Goal: Communication & Community: Answer question/provide support

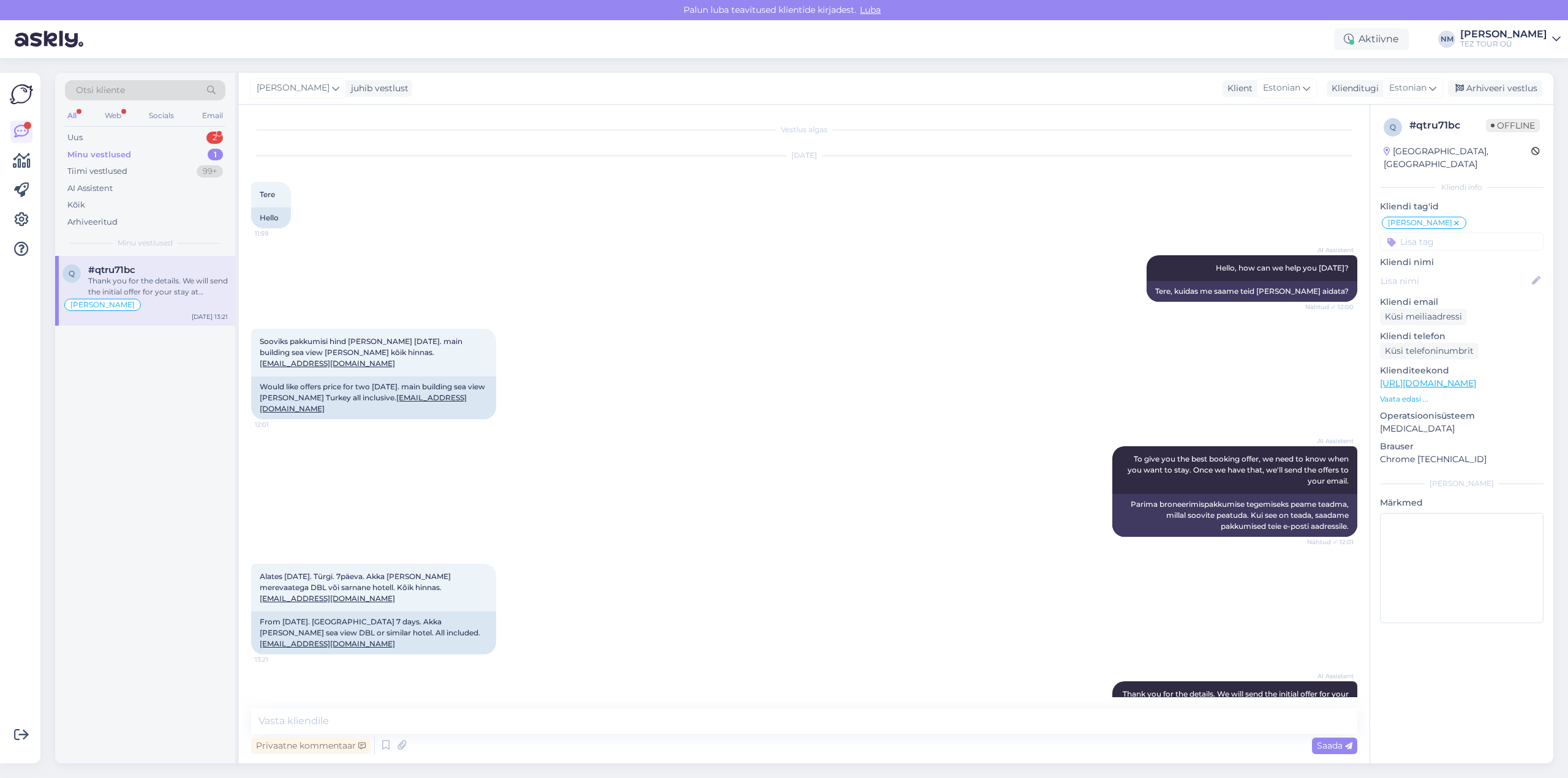
scroll to position [56, 0]
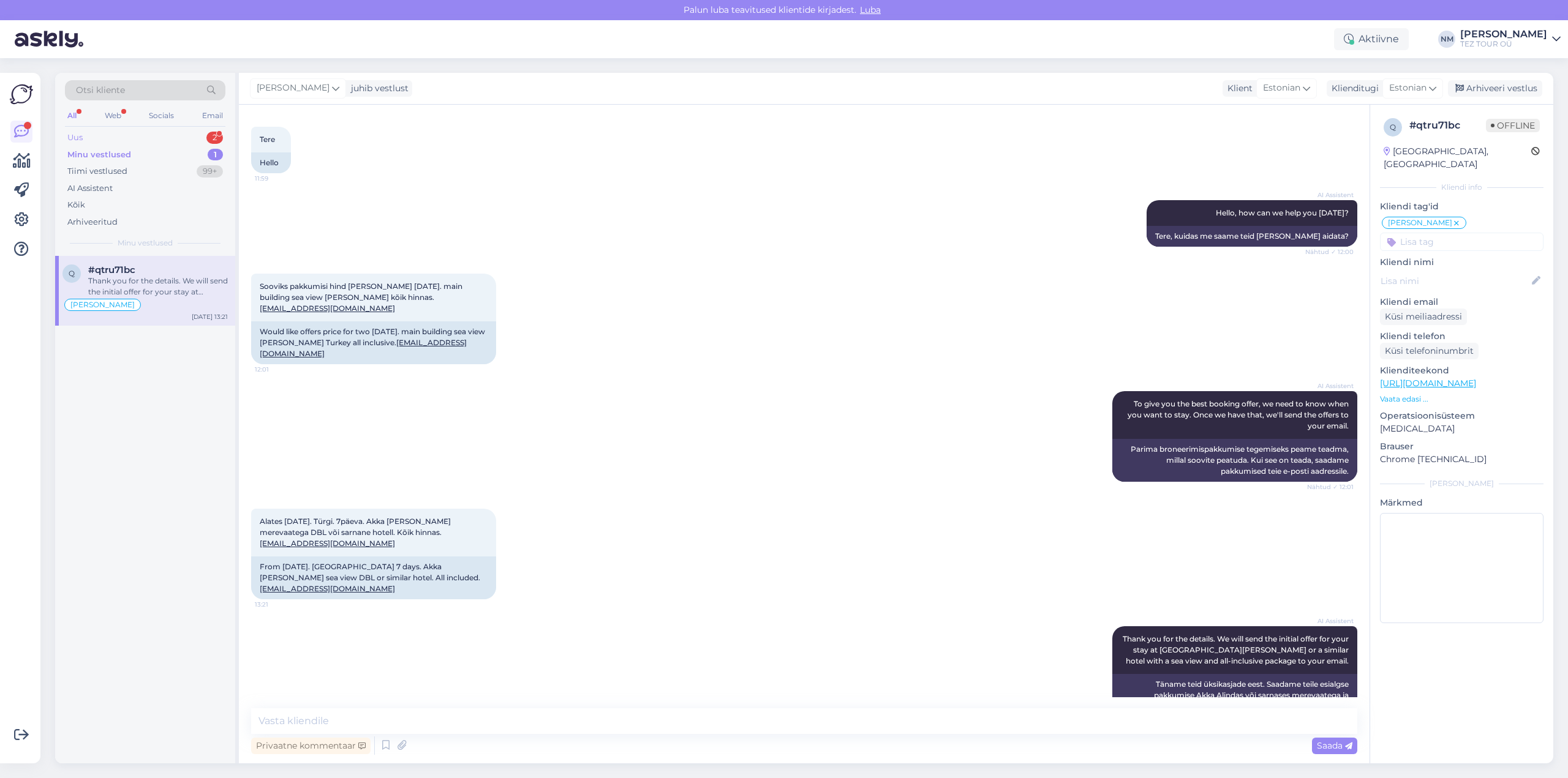
click at [214, 136] on div "2" at bounding box center [214, 137] width 17 height 12
click at [169, 332] on div "Tänud!" at bounding box center [158, 337] width 139 height 11
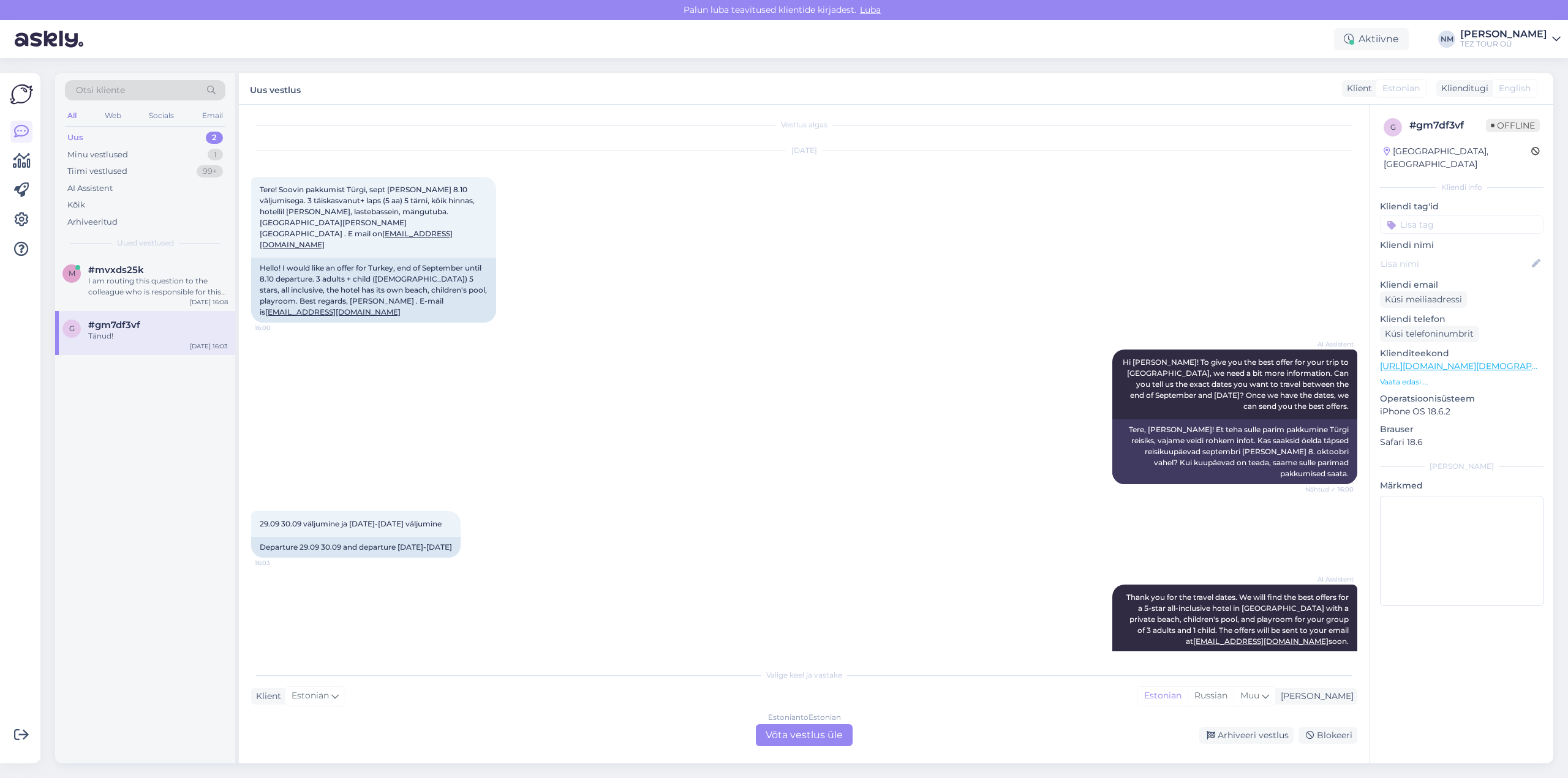
scroll to position [0, 0]
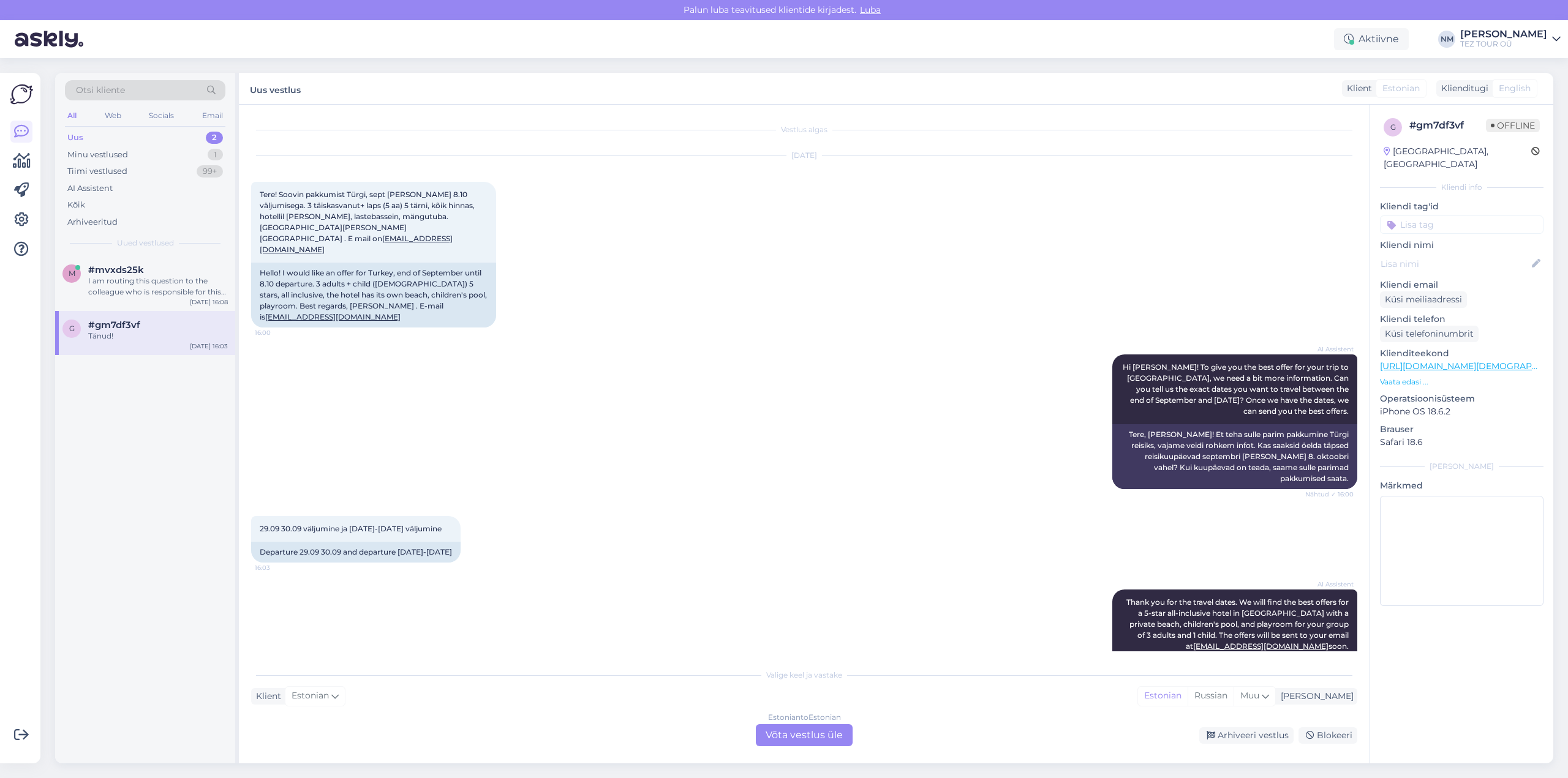
click at [828, 735] on div "Estonian to Estonian Võta vestlus üle" at bounding box center [803, 735] width 97 height 22
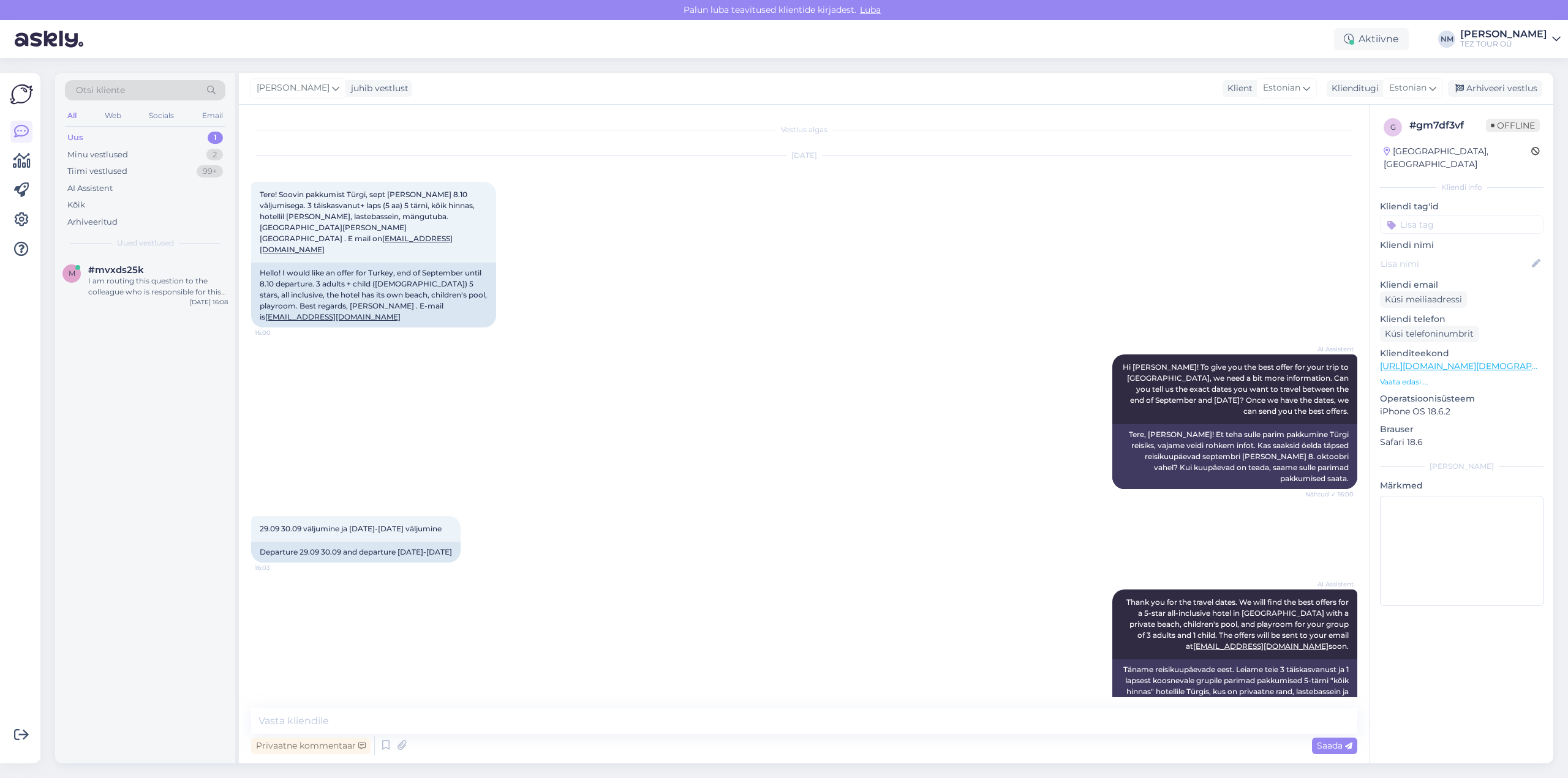
click at [1457, 216] on input at bounding box center [1462, 225] width 164 height 19
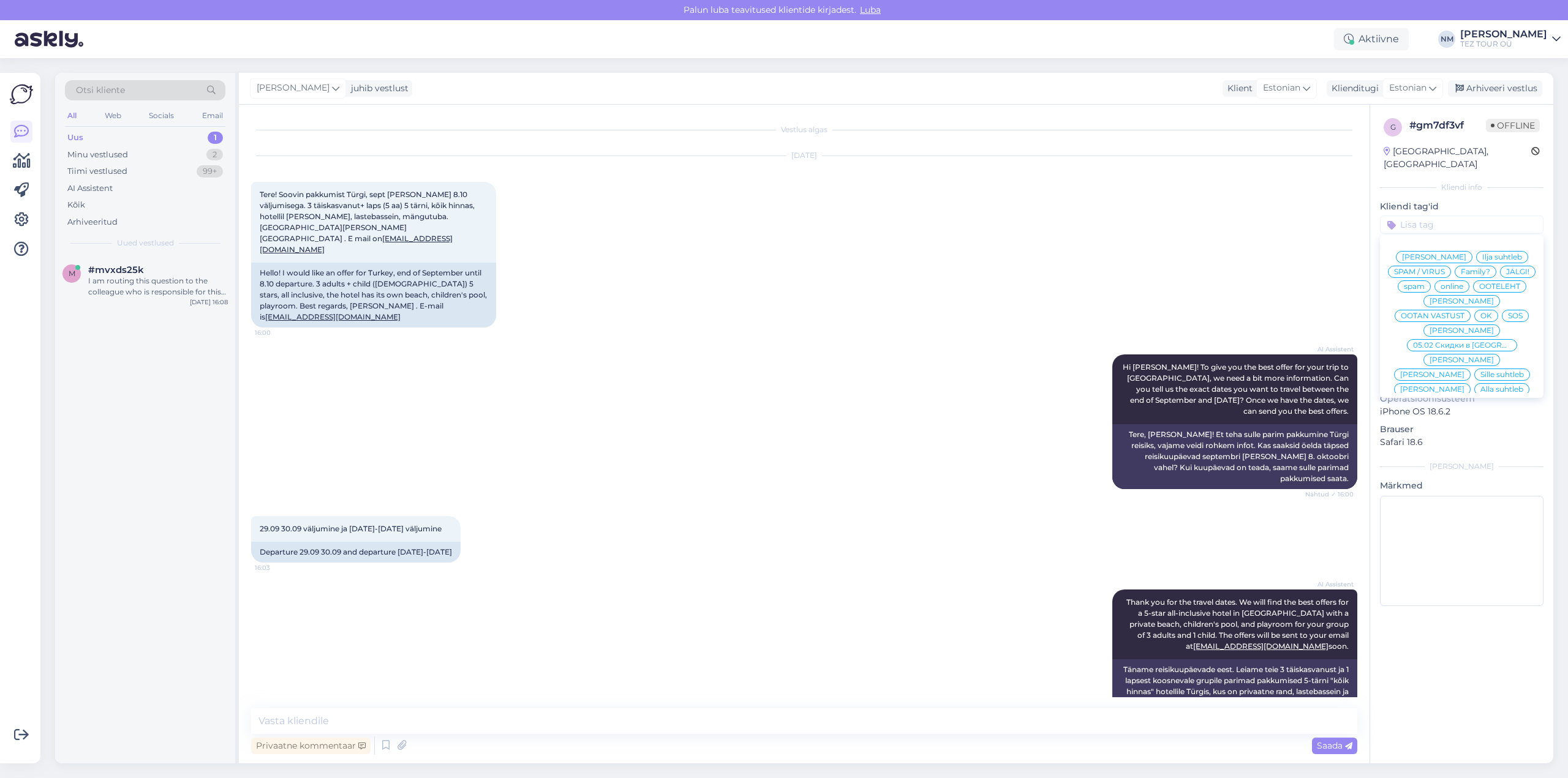
click at [1468, 415] on span "[PERSON_NAME]" at bounding box center [1462, 419] width 64 height 8
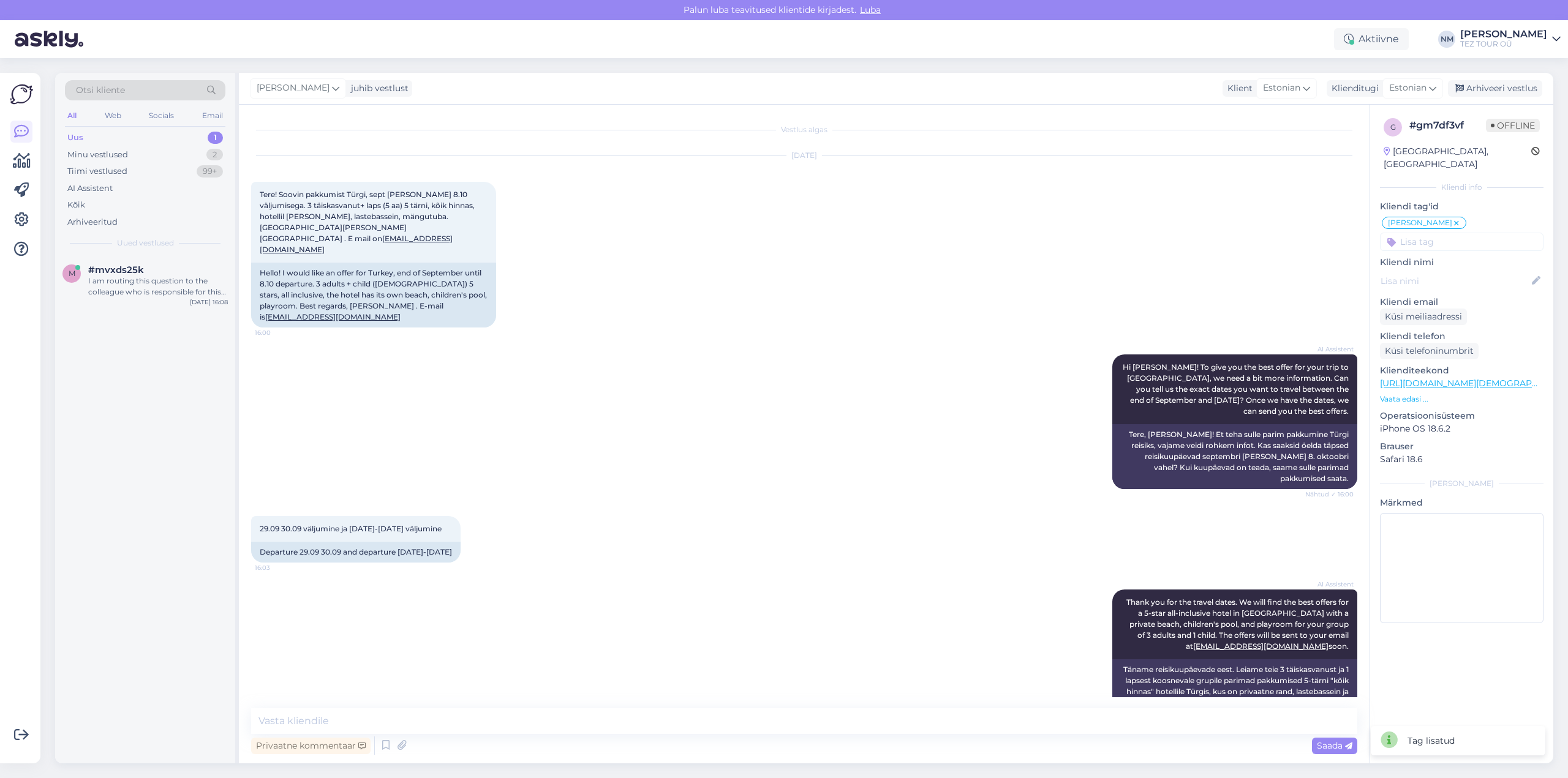
click at [218, 134] on div "1" at bounding box center [215, 137] width 15 height 12
click at [192, 283] on div "I am routing this question to the colleague who is responsible for this topic. …" at bounding box center [158, 286] width 139 height 22
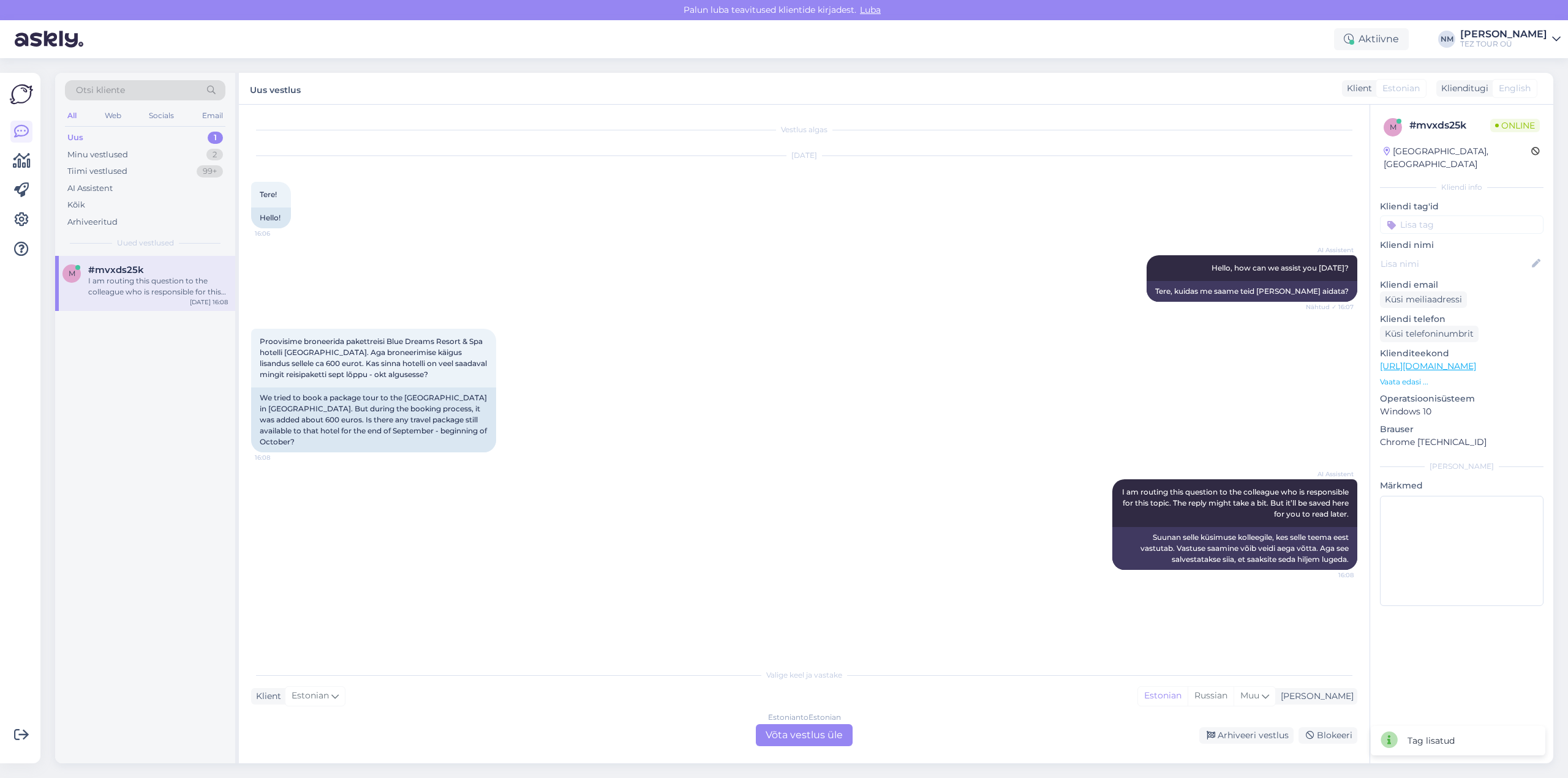
click at [838, 737] on div "Estonian to Estonian Võta vestlus üle" at bounding box center [803, 735] width 97 height 22
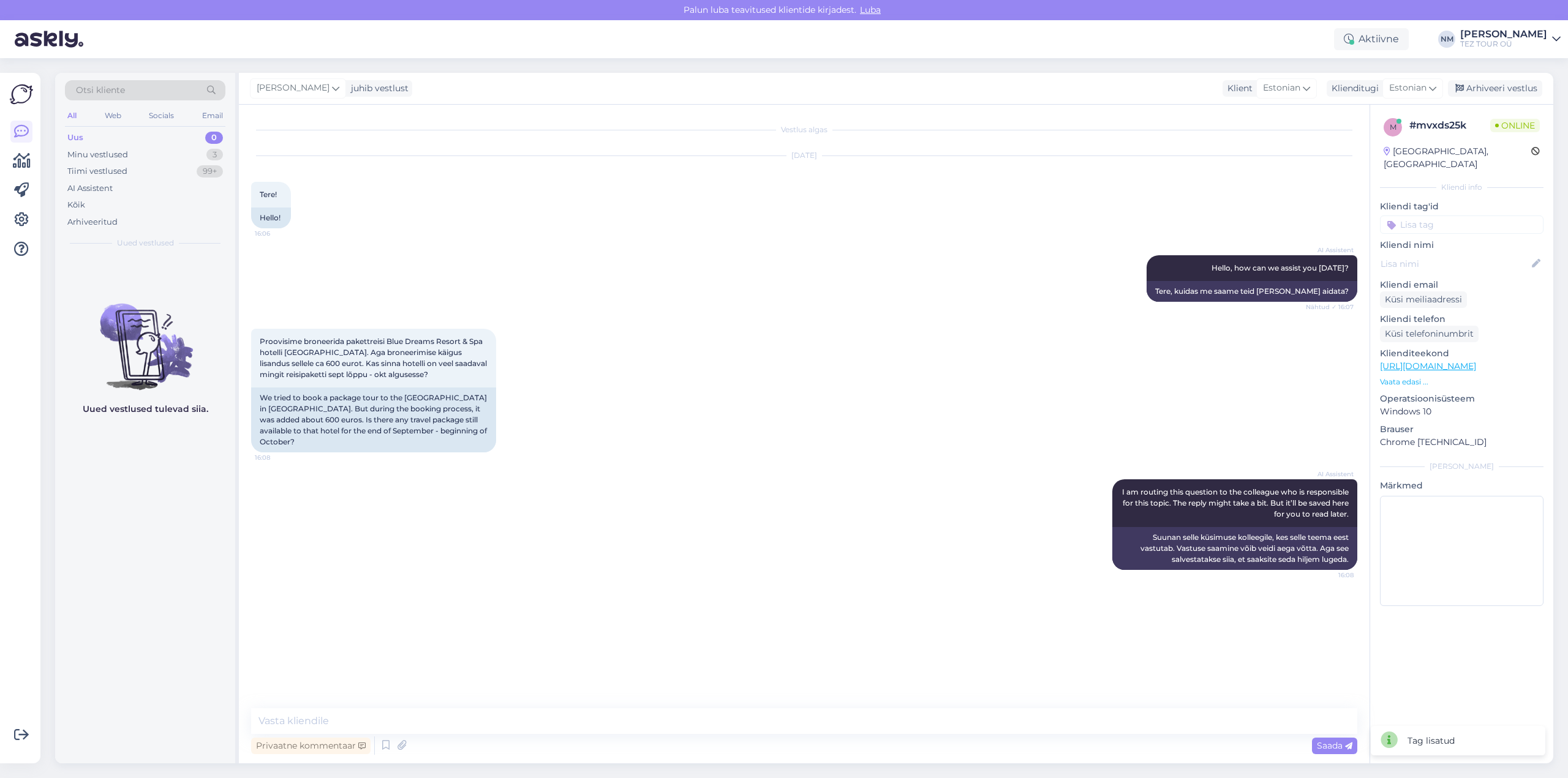
click at [1434, 215] on input at bounding box center [1462, 225] width 164 height 19
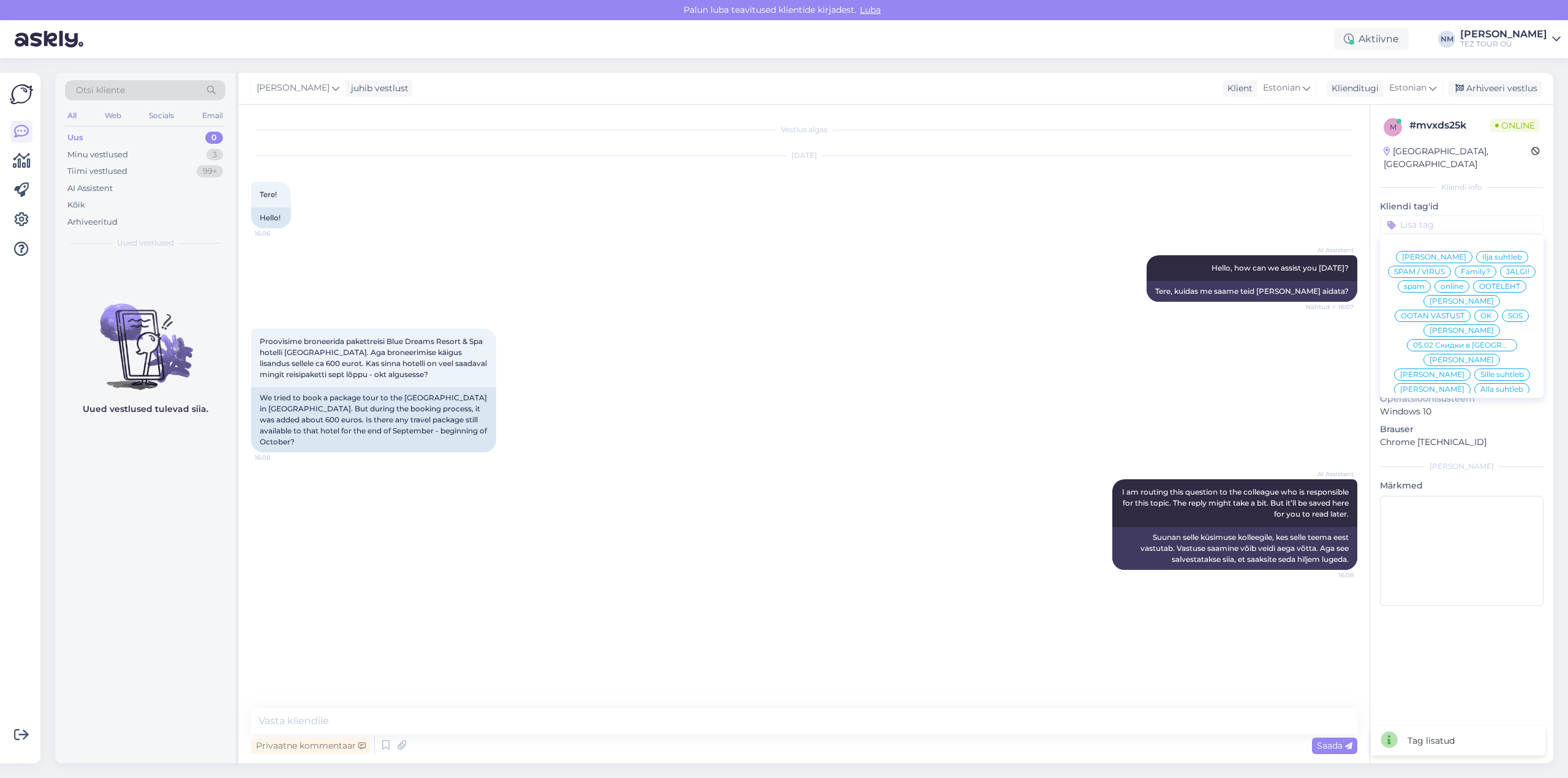
click at [1470, 415] on span "[PERSON_NAME]" at bounding box center [1462, 419] width 64 height 8
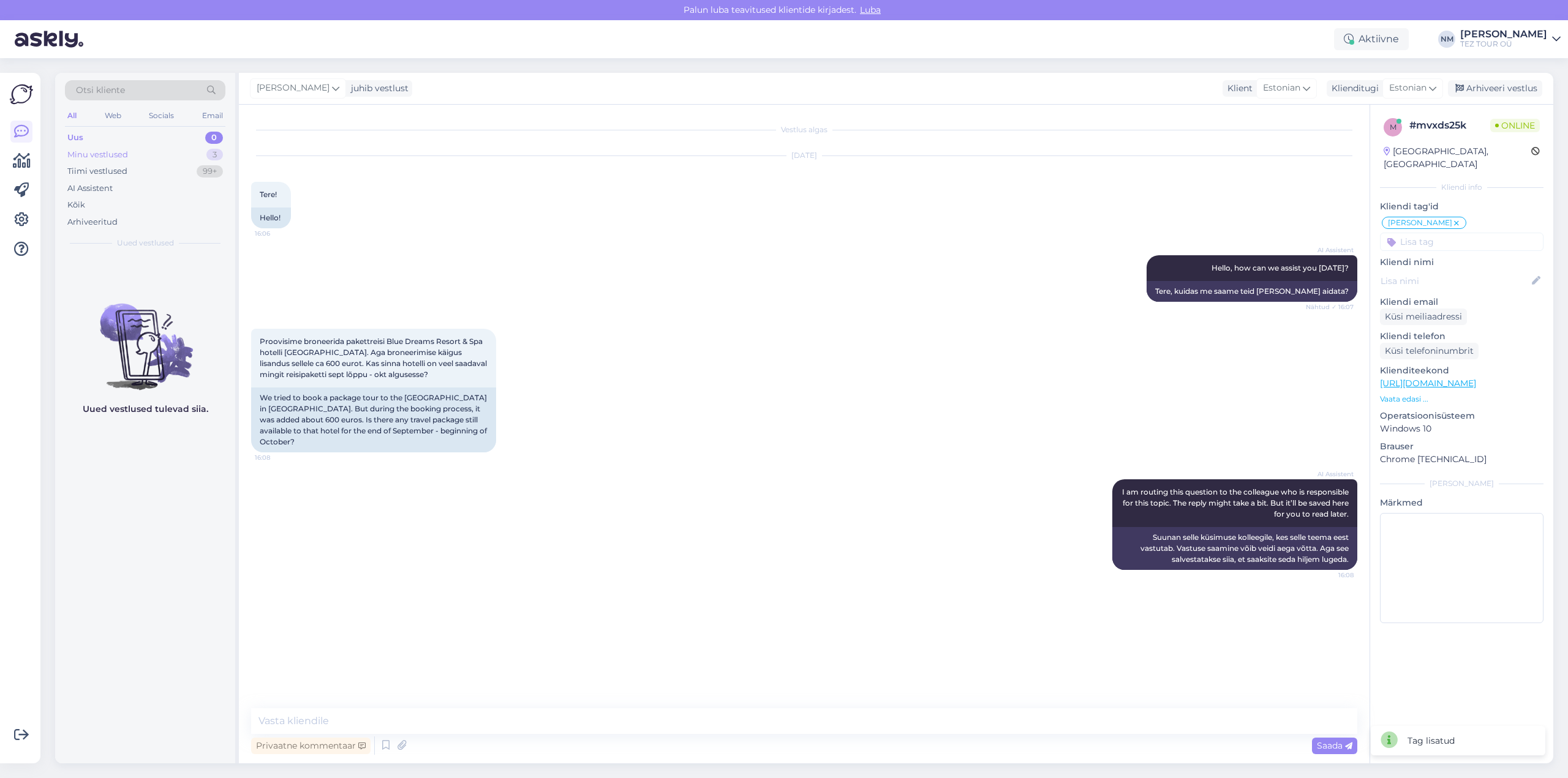
click at [213, 156] on div "3" at bounding box center [214, 154] width 17 height 12
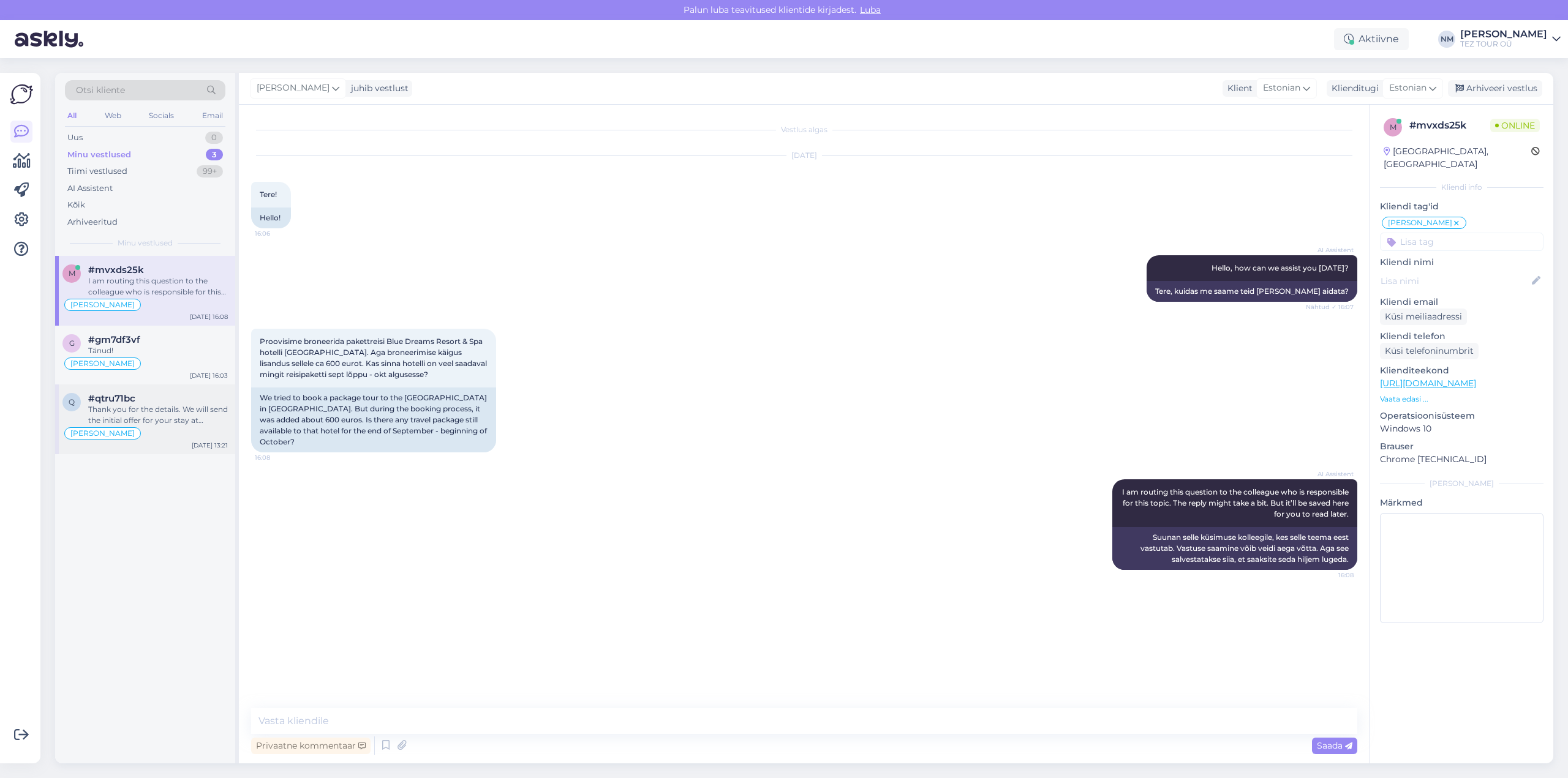
click at [161, 411] on div "Thank you for the details. We will send the initial offer for your stay at [GEO…" at bounding box center [158, 415] width 139 height 22
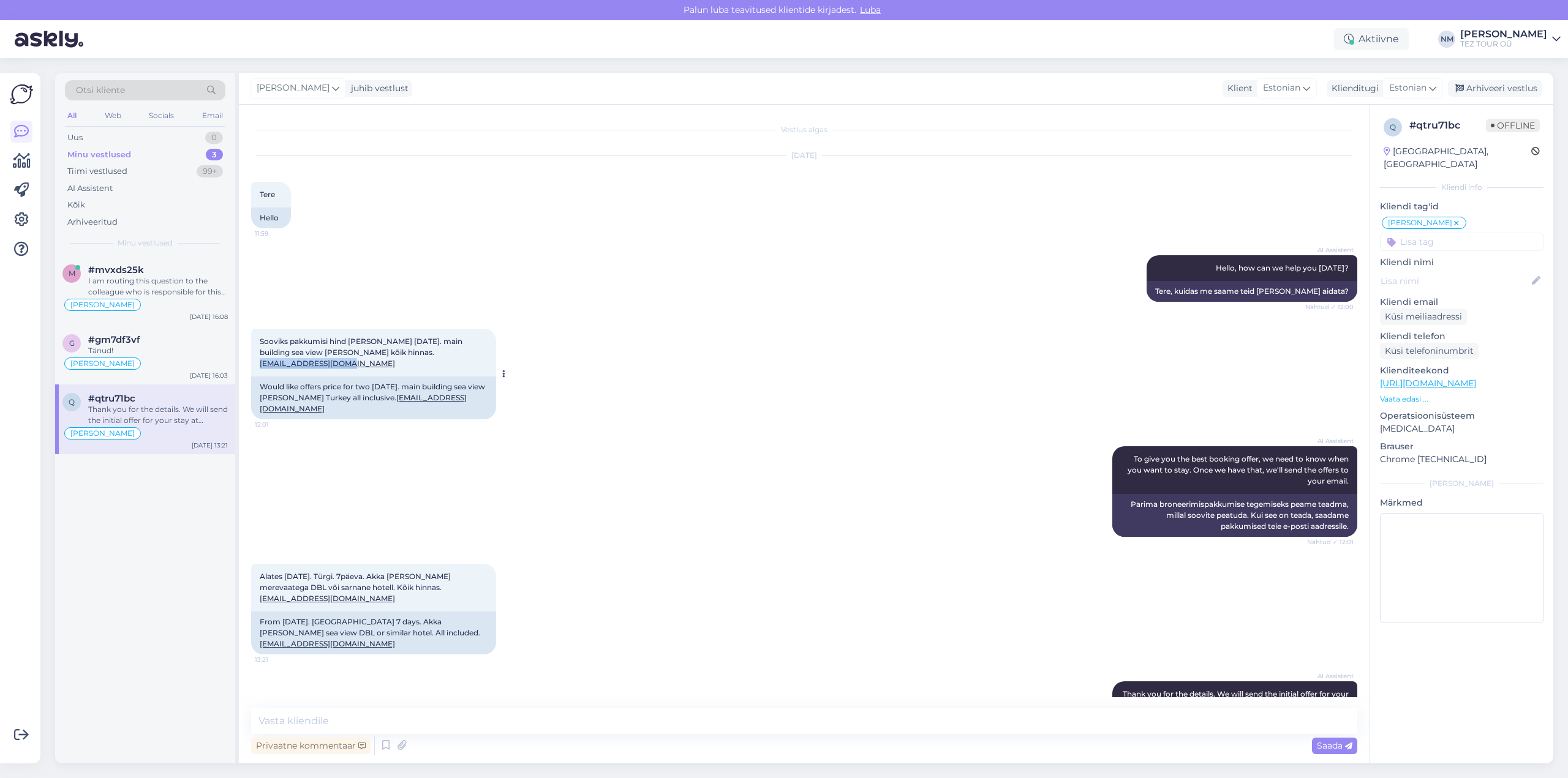
drag, startPoint x: 488, startPoint y: 353, endPoint x: 397, endPoint y: 354, distance: 91.0
click at [397, 354] on div "Sooviks pakkumisi hind [PERSON_NAME] [DATE]. main building sea view [PERSON_NAM…" at bounding box center [373, 353] width 245 height 48
copy link "[EMAIL_ADDRESS][DOMAIN_NAME]"
click at [282, 352] on span "Sooviks pakkumisi hind [PERSON_NAME] [DATE]. main building sea view [PERSON_NAM…" at bounding box center [361, 352] width 204 height 31
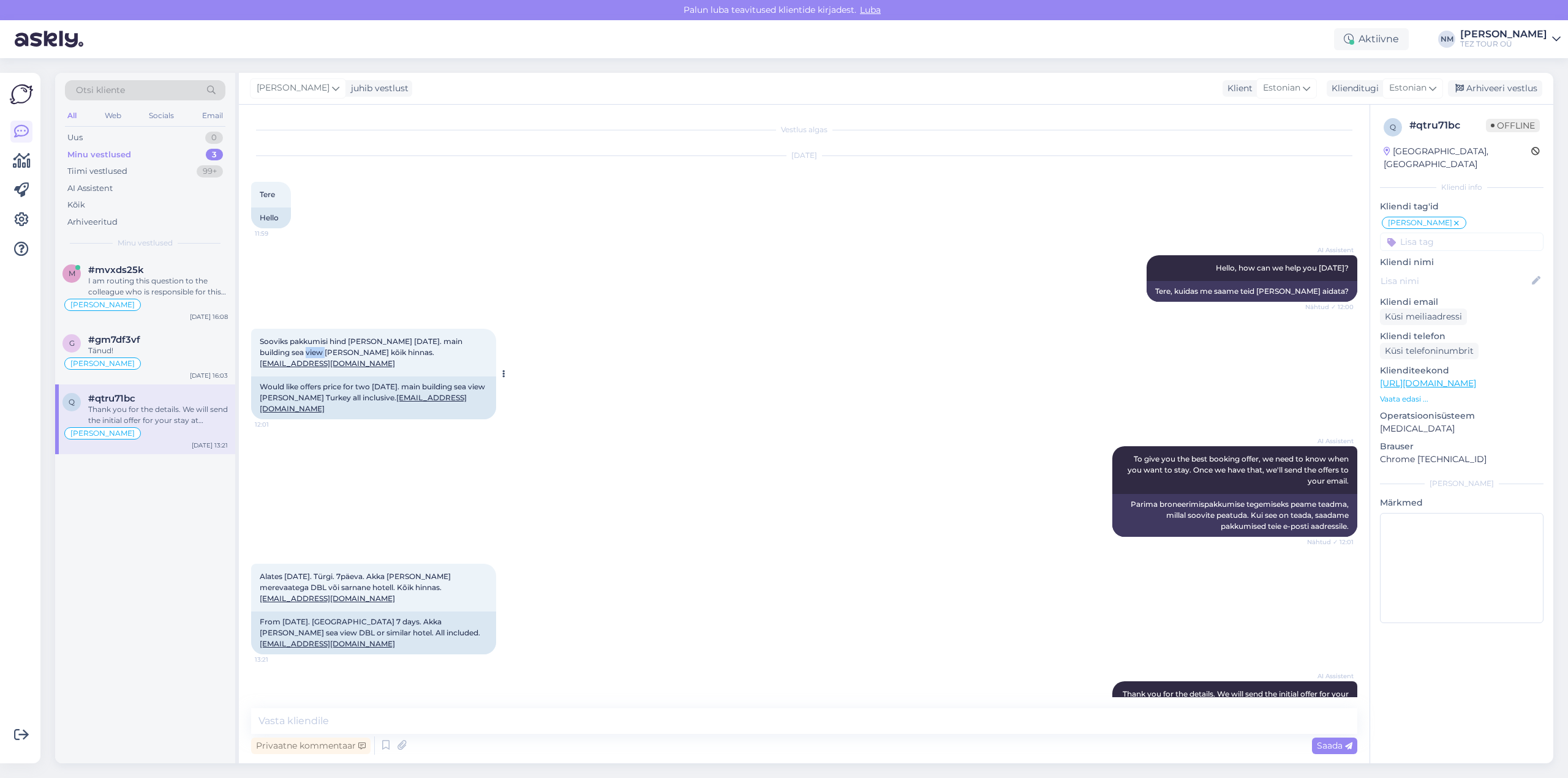
copy span "Akka"
drag, startPoint x: 487, startPoint y: 354, endPoint x: 396, endPoint y: 356, distance: 91.0
click at [396, 356] on div "Sooviks pakkumisi hind [PERSON_NAME] [DATE]. main building sea view [PERSON_NAM…" at bounding box center [373, 353] width 245 height 48
copy link "[EMAIL_ADDRESS][DOMAIN_NAME]"
click at [336, 731] on textarea at bounding box center [804, 721] width 1106 height 25
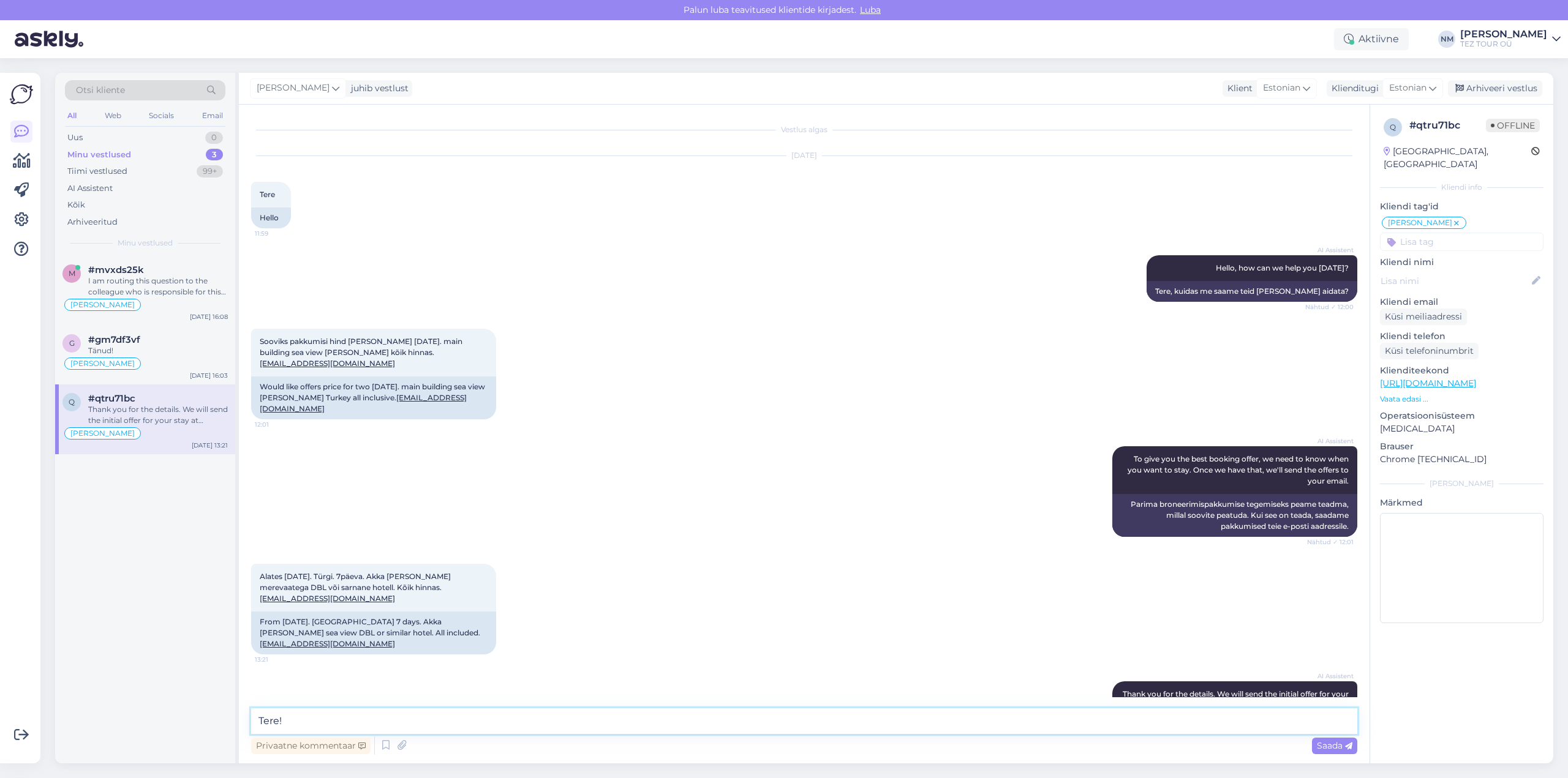
paste textarea "Täname, et tunnete huvi TEZ TOURi poolt pakutavate reisiteenuste vastu."
type textarea "Tere! Täname, et tunnete huvi TEZ TOURi poolt pakutavate reisiteenuste vastu."
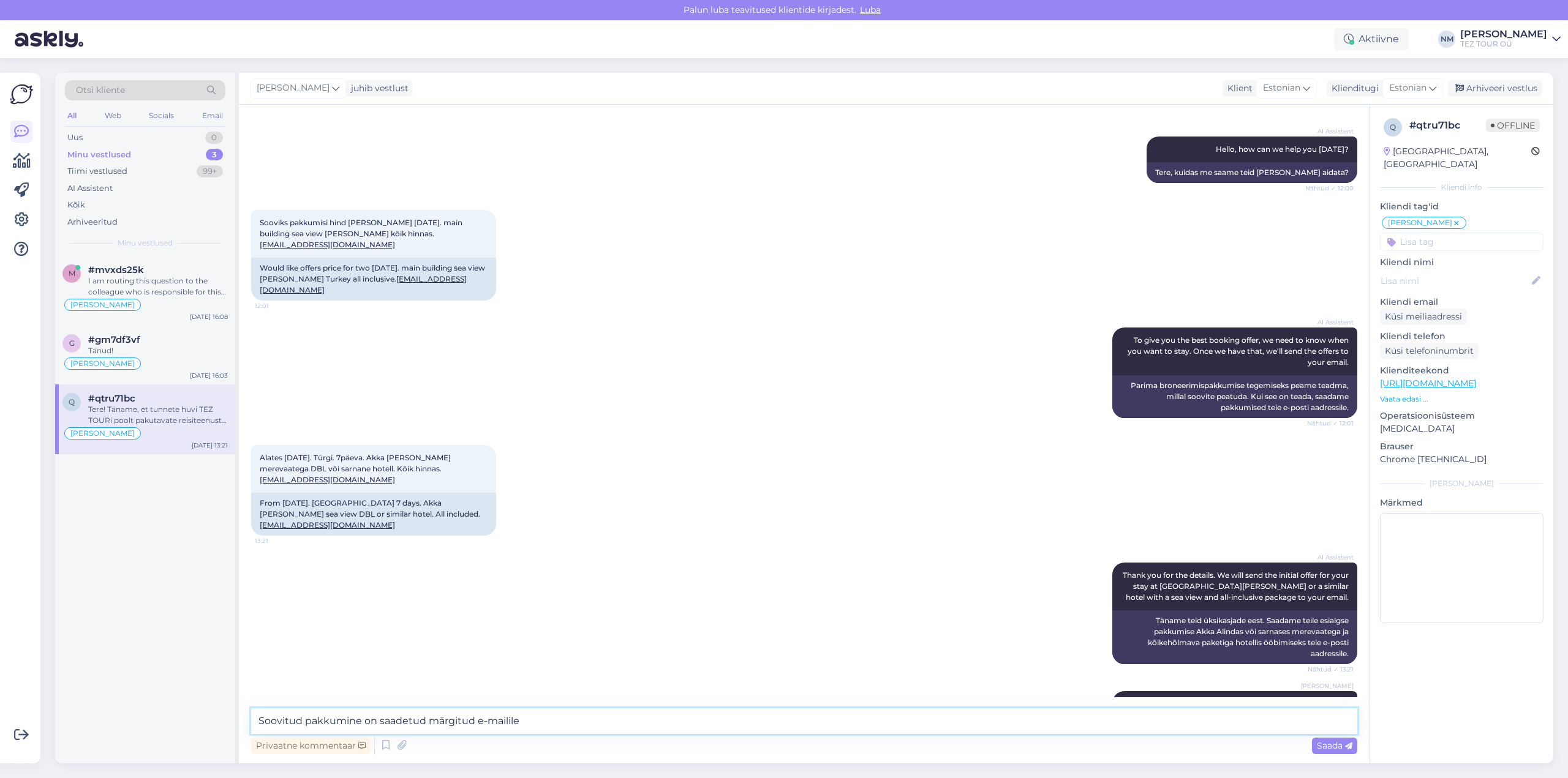
type textarea "Soovitud pakkumine on saadetud märgitud e-mailile."
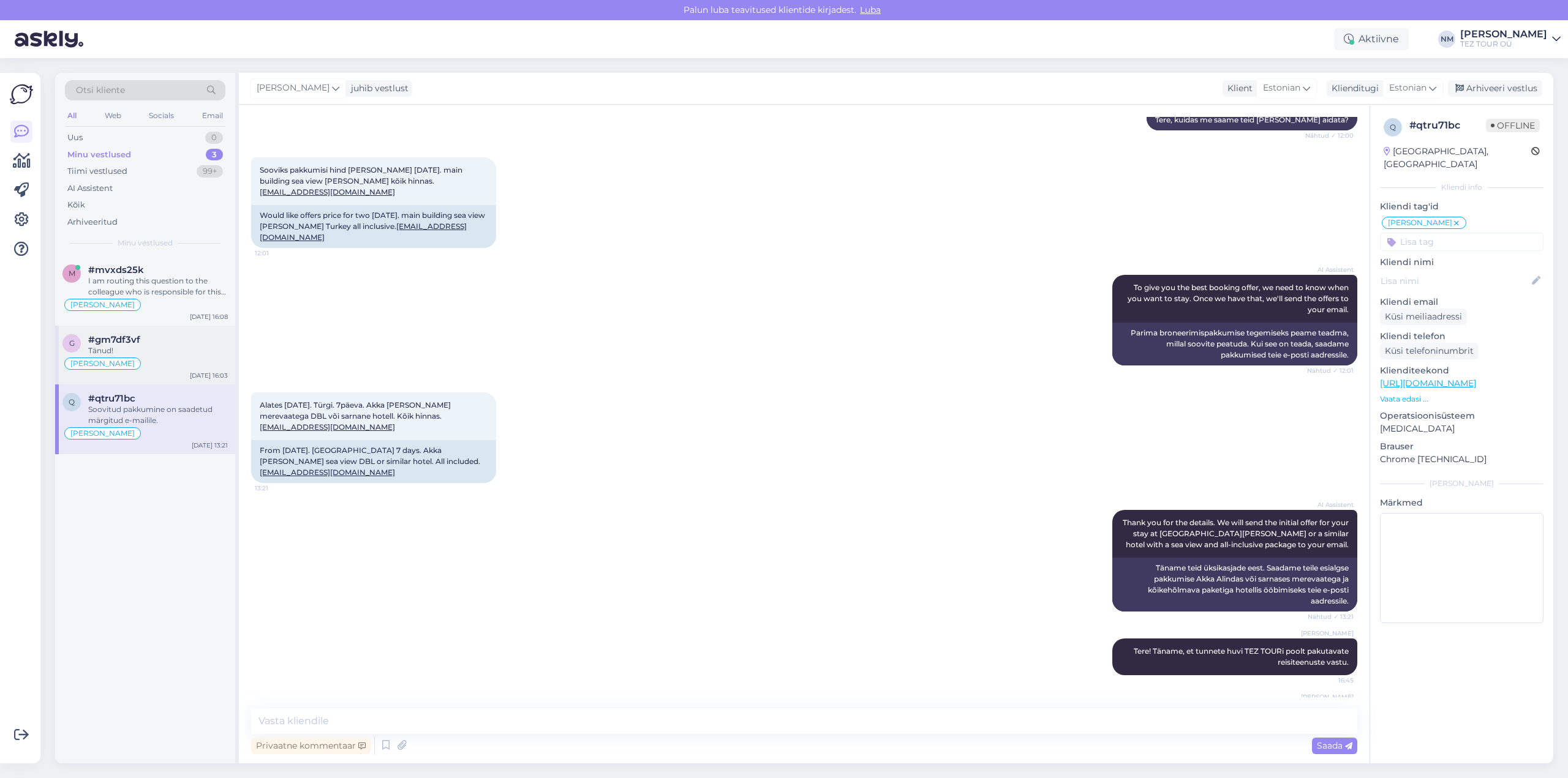
click at [152, 348] on div "Tänud!" at bounding box center [158, 351] width 139 height 11
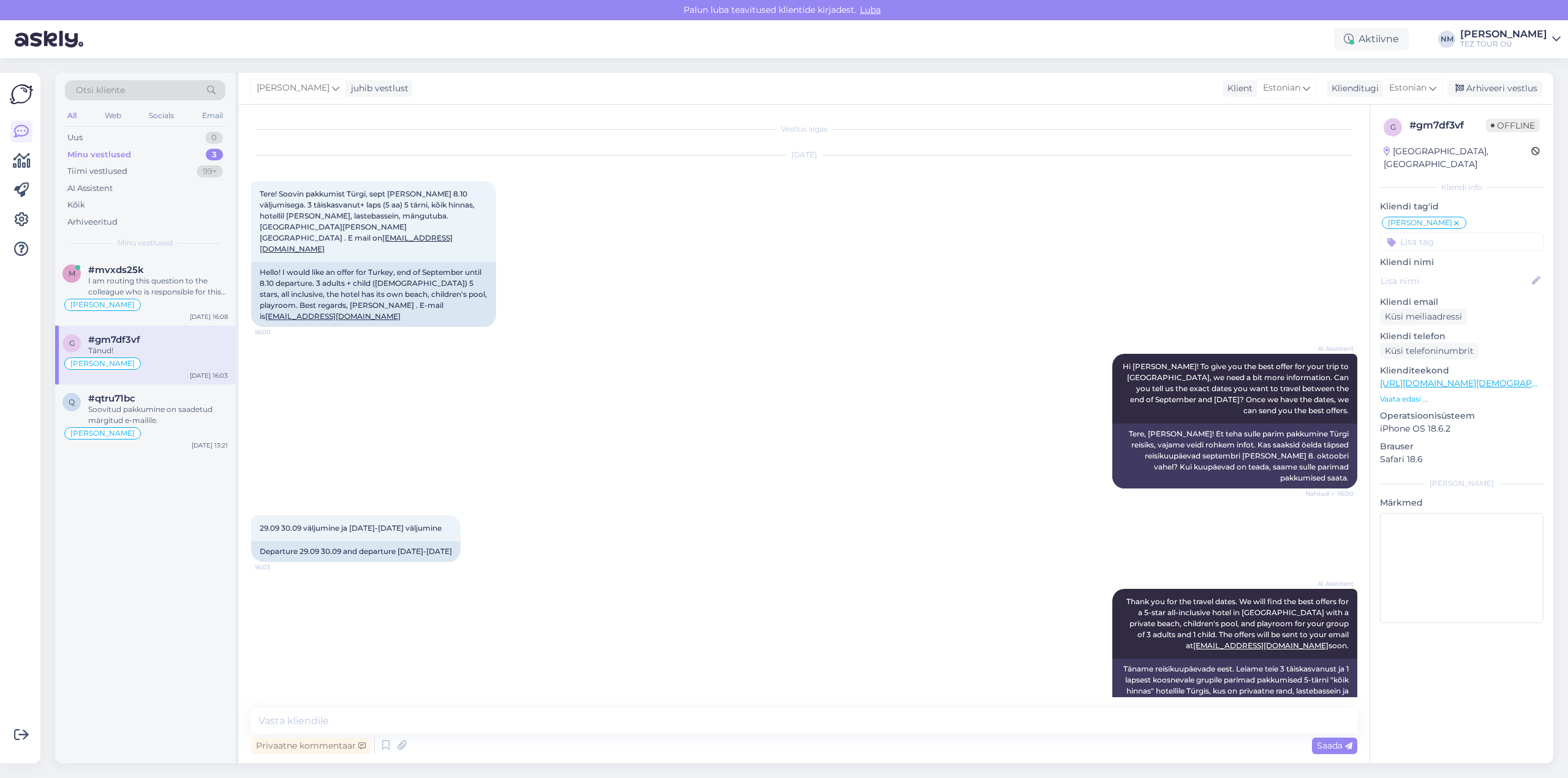
scroll to position [0, 0]
drag, startPoint x: 153, startPoint y: 0, endPoint x: 740, endPoint y: 219, distance: 626.5
click at [727, 210] on div "[DATE] Tere! Soovin pakkumist Türgi, sept [PERSON_NAME] 8.10 väljumisega. 3 täi…" at bounding box center [804, 242] width 1106 height 198
drag, startPoint x: 386, startPoint y: 228, endPoint x: 319, endPoint y: 230, distance: 67.0
click at [319, 230] on div "Tere! Soovin pakkumist Türgi, sept [PERSON_NAME] 8.10 väljumisega. 3 täiskasvan…" at bounding box center [373, 222] width 245 height 81
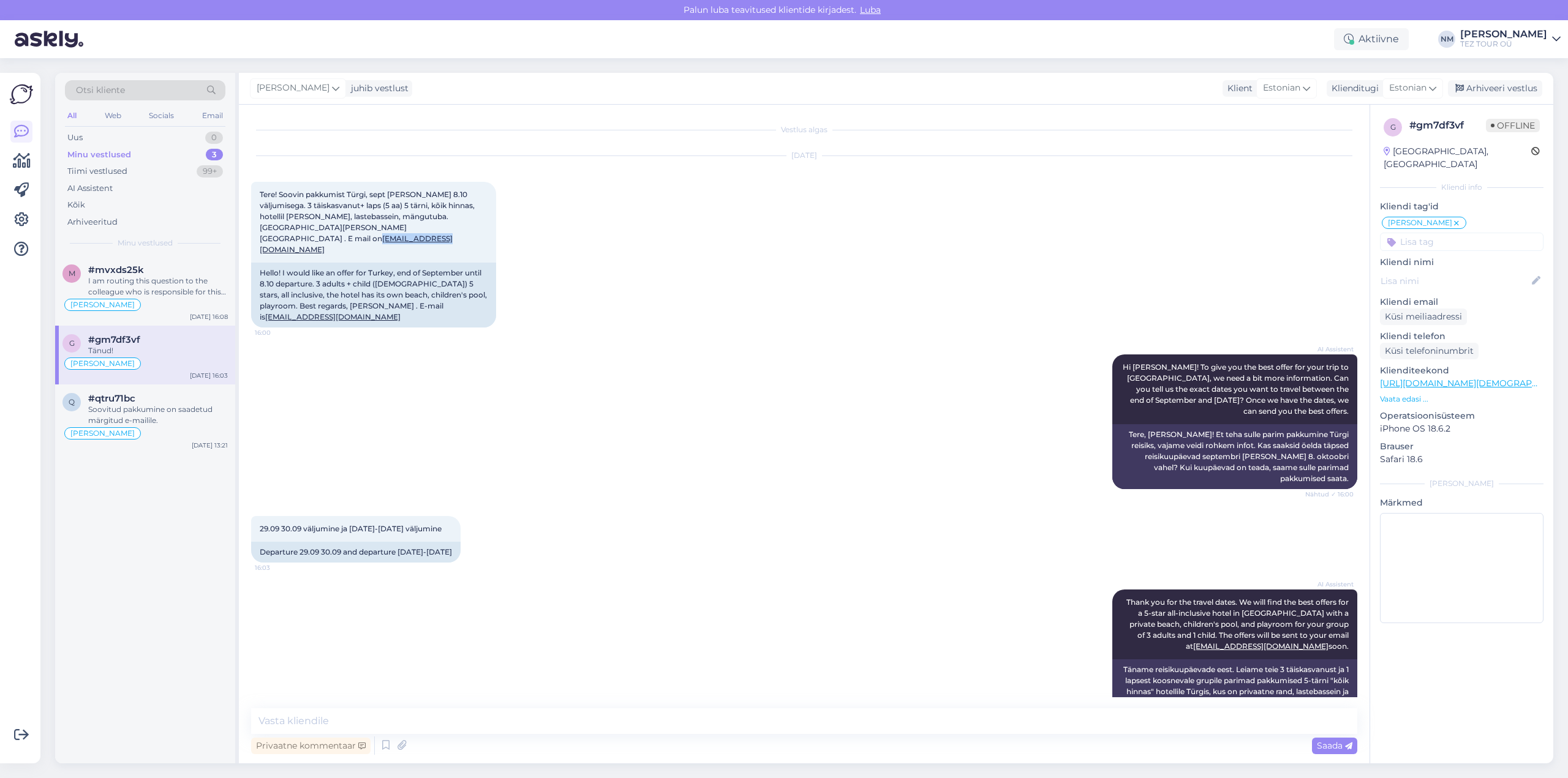
copy link "[EMAIL_ADDRESS][DOMAIN_NAME]"
click at [295, 718] on textarea at bounding box center [804, 721] width 1106 height 25
paste textarea "Täname, et tunnete huvi TEZ TOURi poolt pakutavate reisiteenuste vastu."
type textarea "Tere! Täname, et tunnete huvi TEZ TOURi poolt pakutavate reisiteenuste vastu."
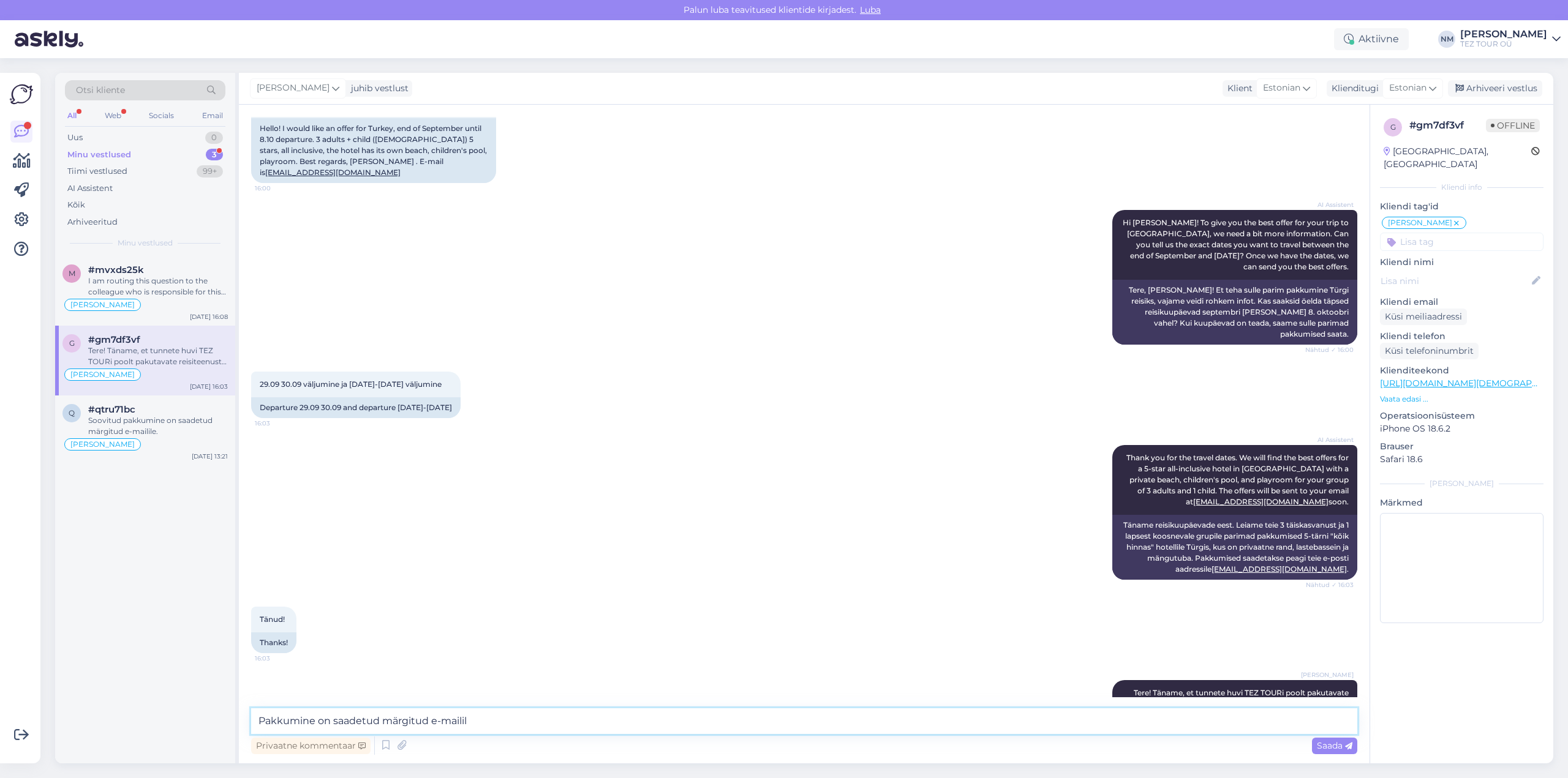
type textarea "Pakkumine on saadetud märgitud e-mailile"
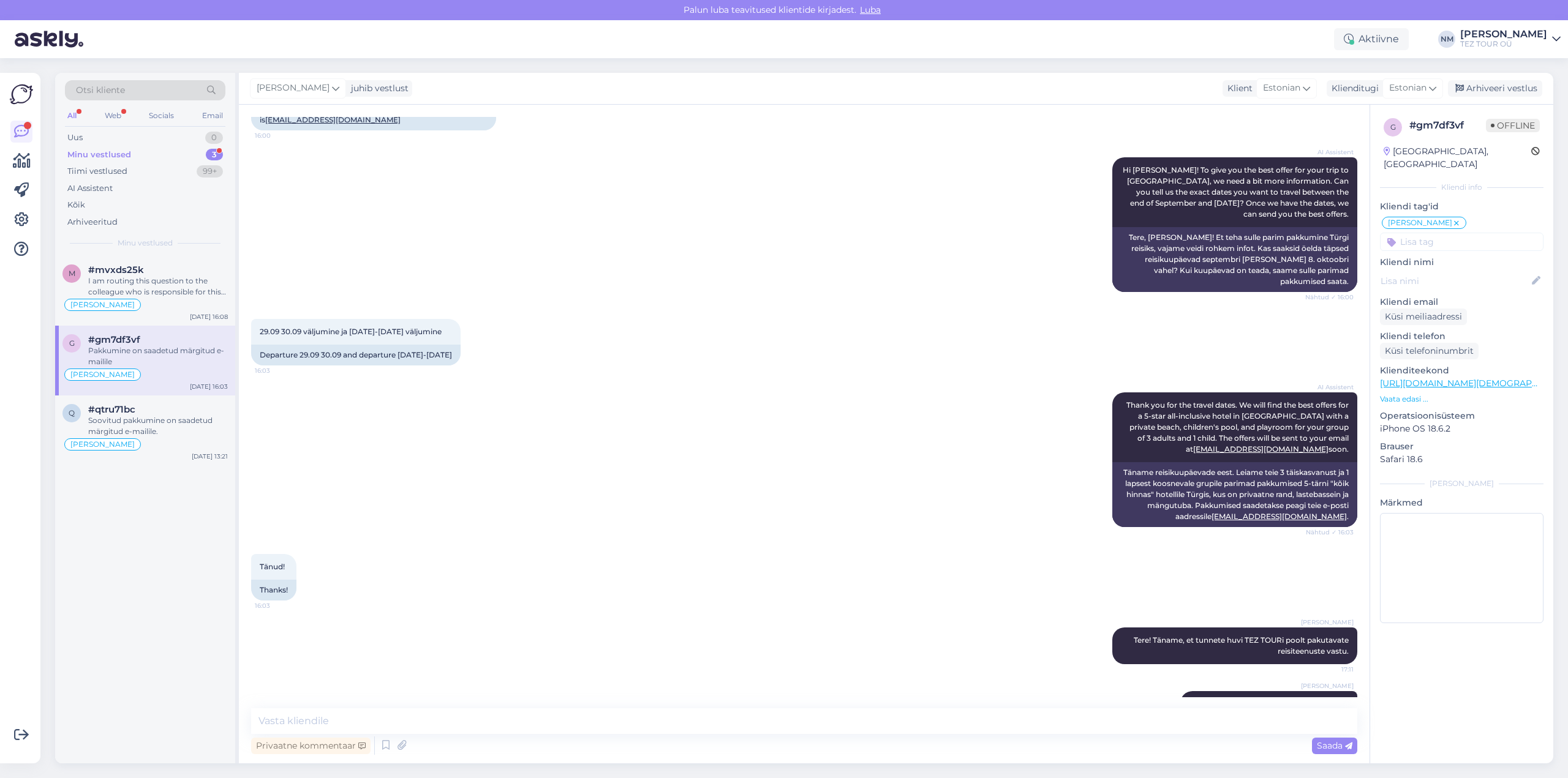
click at [216, 156] on div "3" at bounding box center [214, 154] width 17 height 12
click at [187, 284] on div "Pakkumine on saadetud märgitud e-mailile" at bounding box center [158, 286] width 139 height 22
click at [201, 359] on div "Soovitud pakkumine on saadetud märgitud e-mailile." at bounding box center [158, 356] width 139 height 22
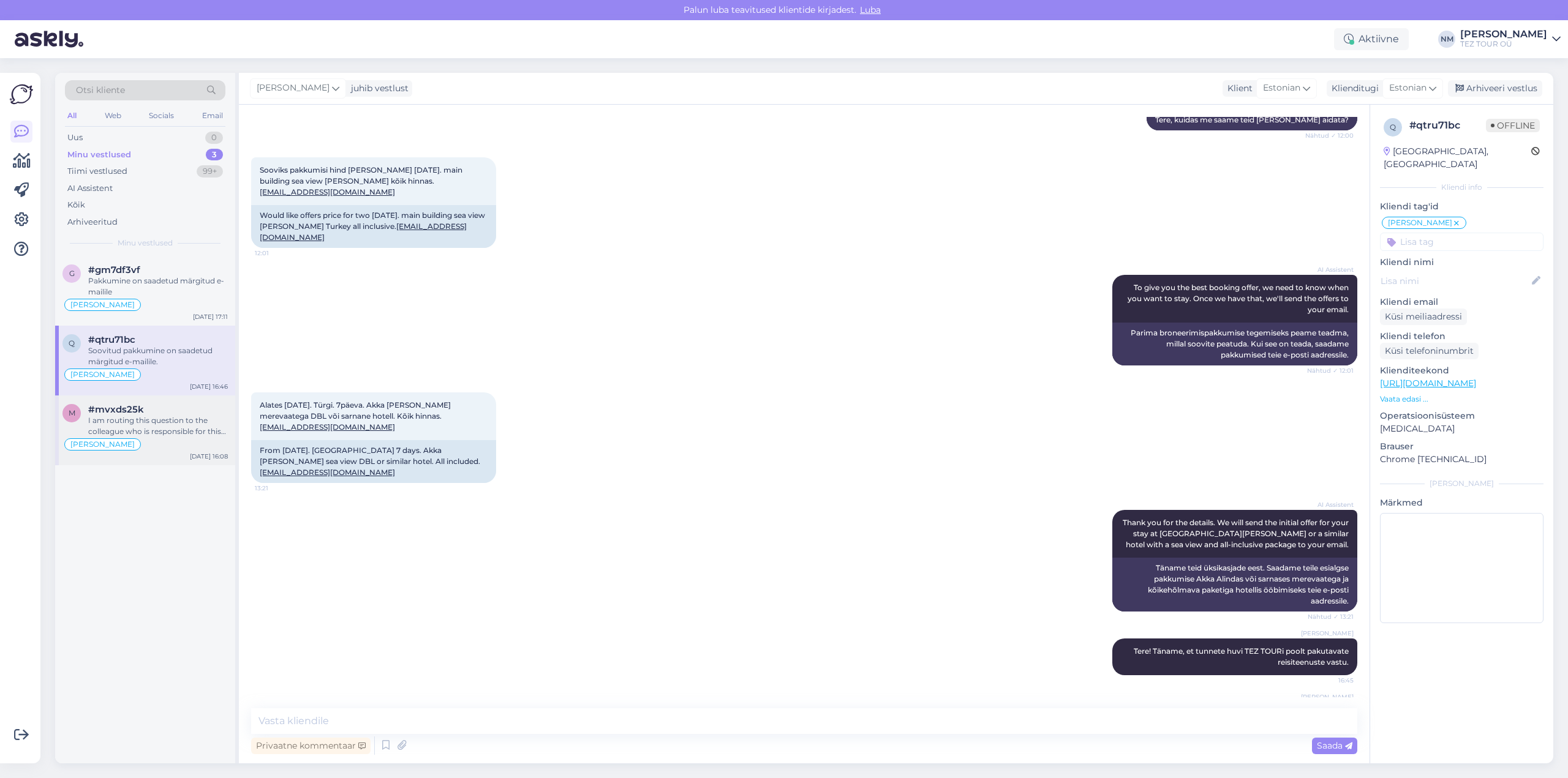
click at [194, 405] on div "#mvxds25k" at bounding box center [158, 410] width 139 height 11
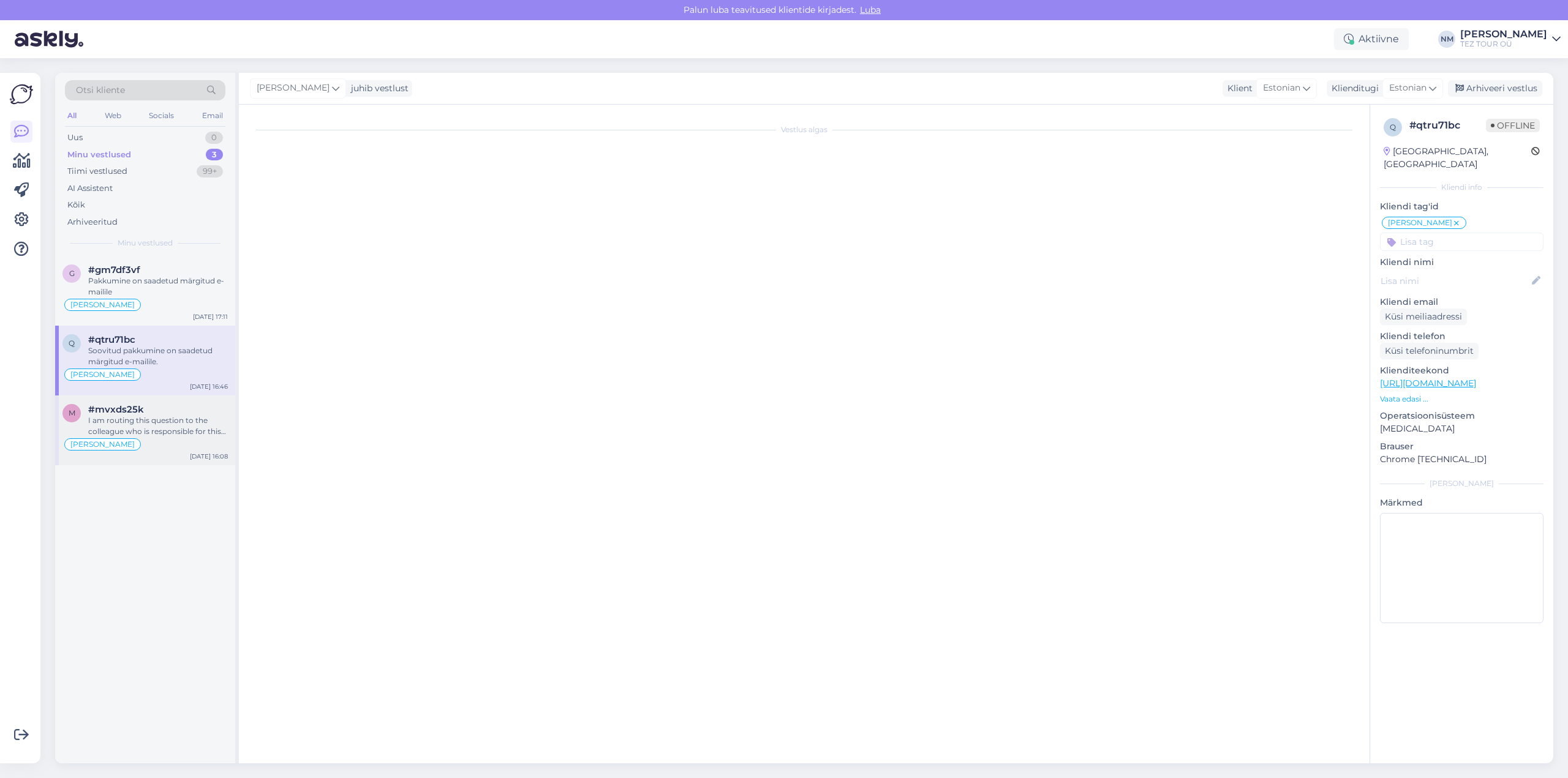
scroll to position [0, 0]
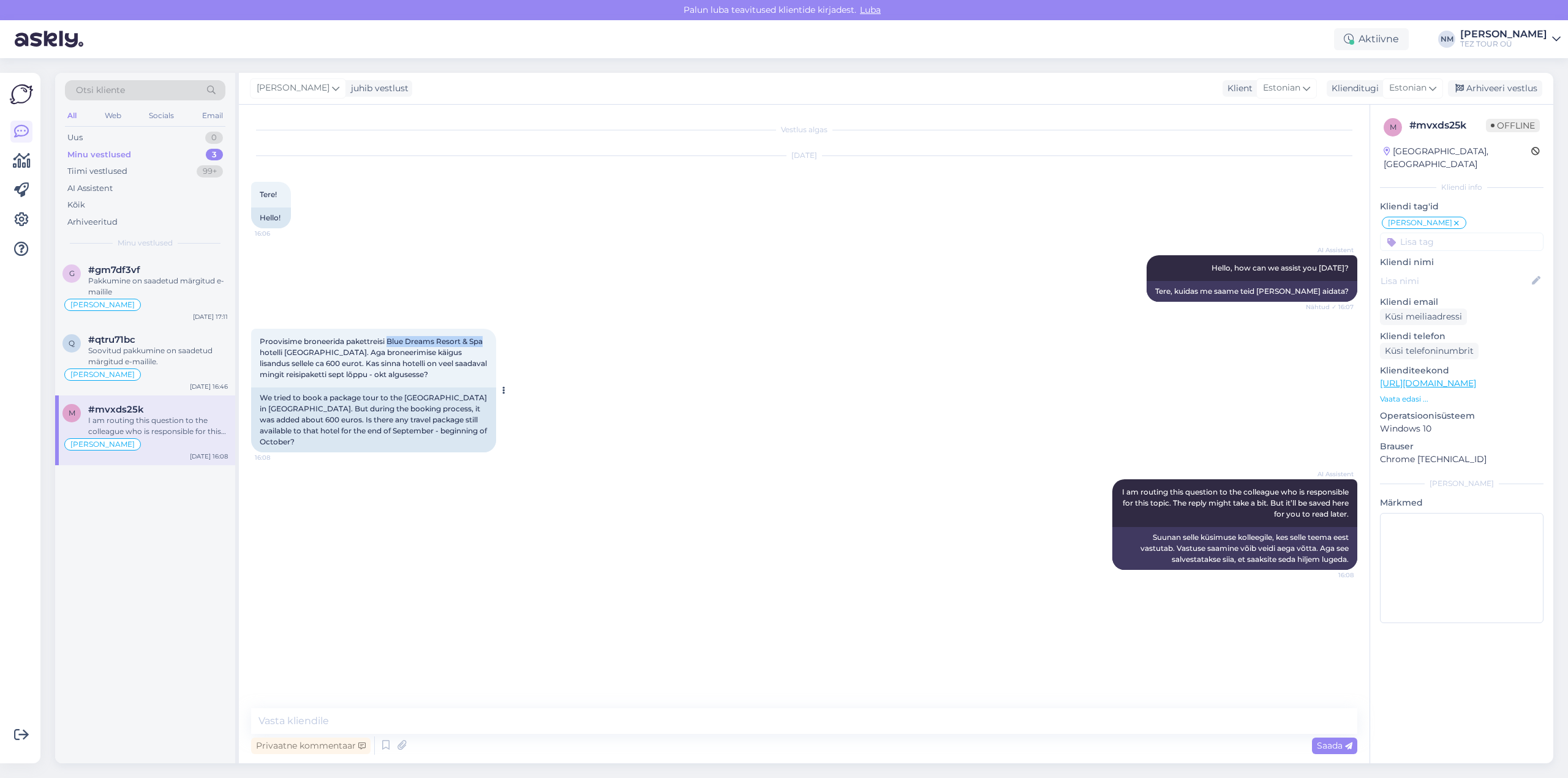
drag, startPoint x: 398, startPoint y: 342, endPoint x: 483, endPoint y: 341, distance: 85.0
click at [483, 341] on span "Proovisime broneerida pakettreisi Blue Dreams Resort & Spa hotelli [GEOGRAPHIC_…" at bounding box center [373, 357] width 229 height 42
copy span "Blue Dreams Resort & Spa"
click at [832, 413] on div "Proovisime broneerida pakettreisi Blue Dreams Resort & Spa hotelli [GEOGRAPHIC_…" at bounding box center [804, 390] width 1106 height 151
click at [281, 720] on textarea at bounding box center [804, 721] width 1106 height 25
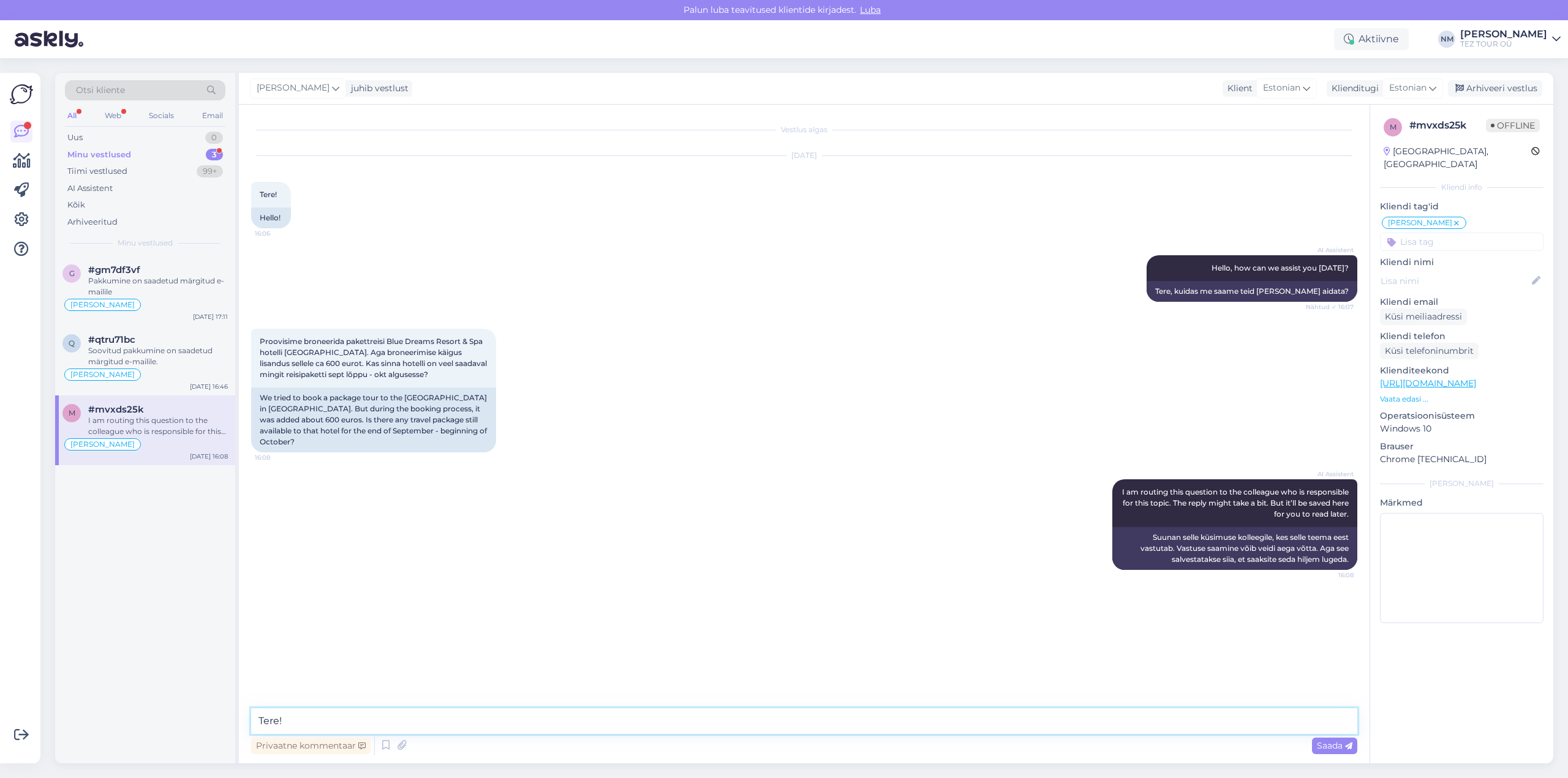
paste textarea "Täname, et tunnete huvi TEZ TOURi poolt pakutavate reisiteenuste vastu."
type textarea "Tere! Täname, et tunnete huvi TEZ TOURi poolt pakutavate reisiteenuste vastu."
click at [334, 721] on textarea at bounding box center [804, 721] width 1106 height 25
paste textarea "Regulaarlendude kehtiv pilet kuvatakse süsteemis broneerimise hetkel ning hind …"
type textarea "Regulaarlendude kehtiv pilet kuvatakse süsteemis broneerimise hetkel ning hind …"
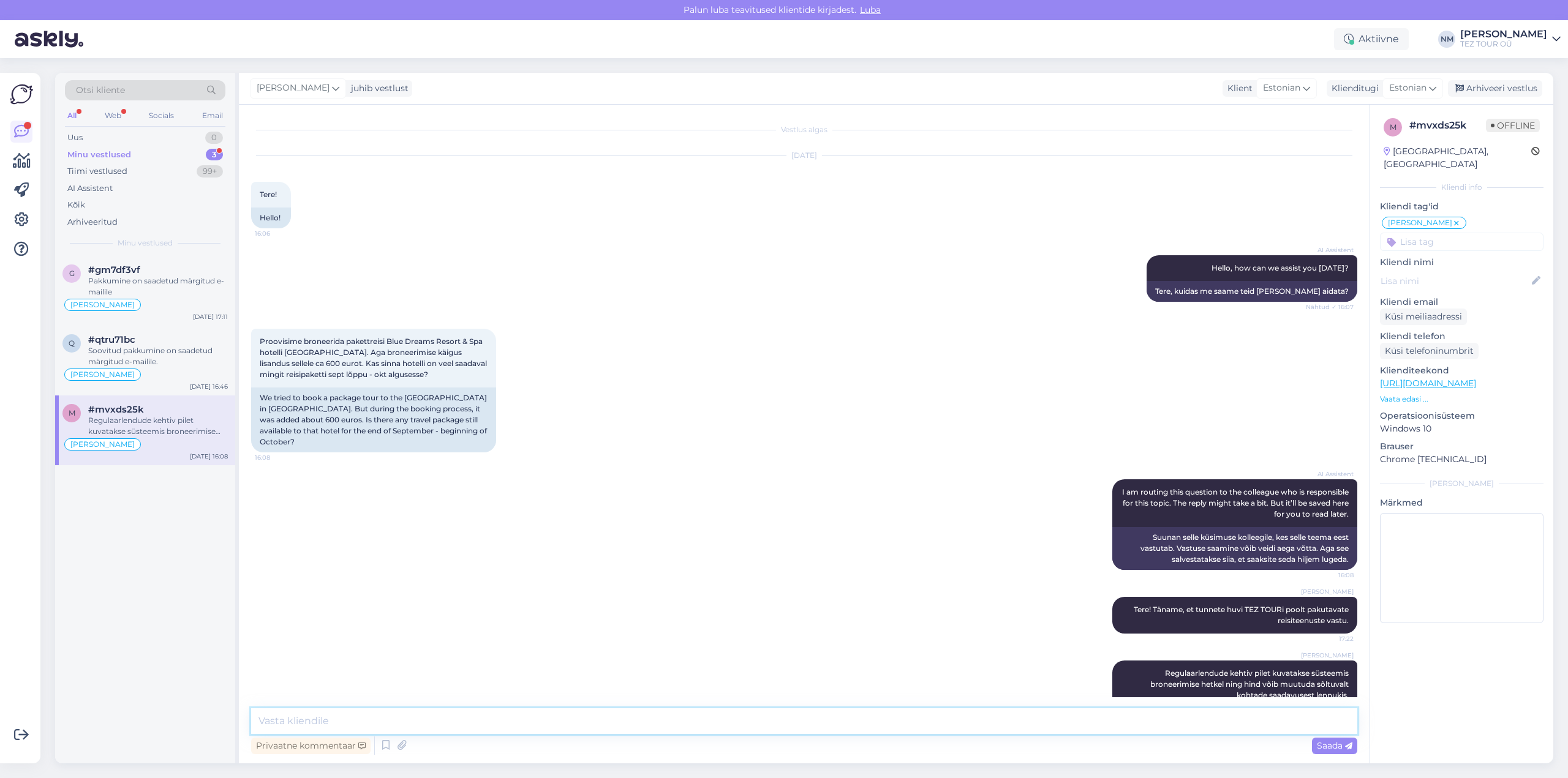
scroll to position [24, 0]
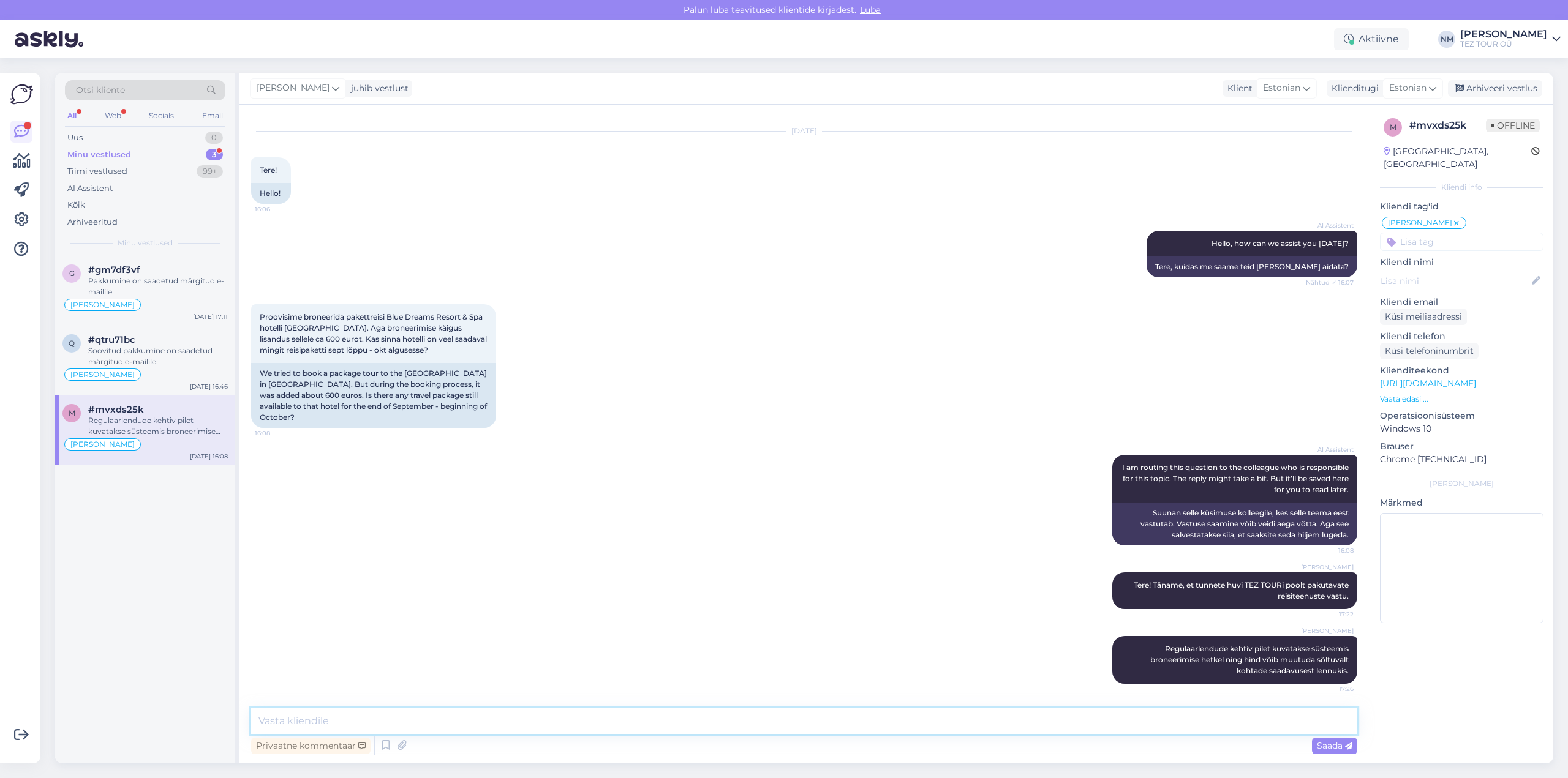
click at [286, 722] on textarea at bounding box center [804, 721] width 1106 height 25
type textarea "Hetkel valitud hotelli saame pakkuda, näiteks, väljumisele 06.10. seitsmeks öök…"
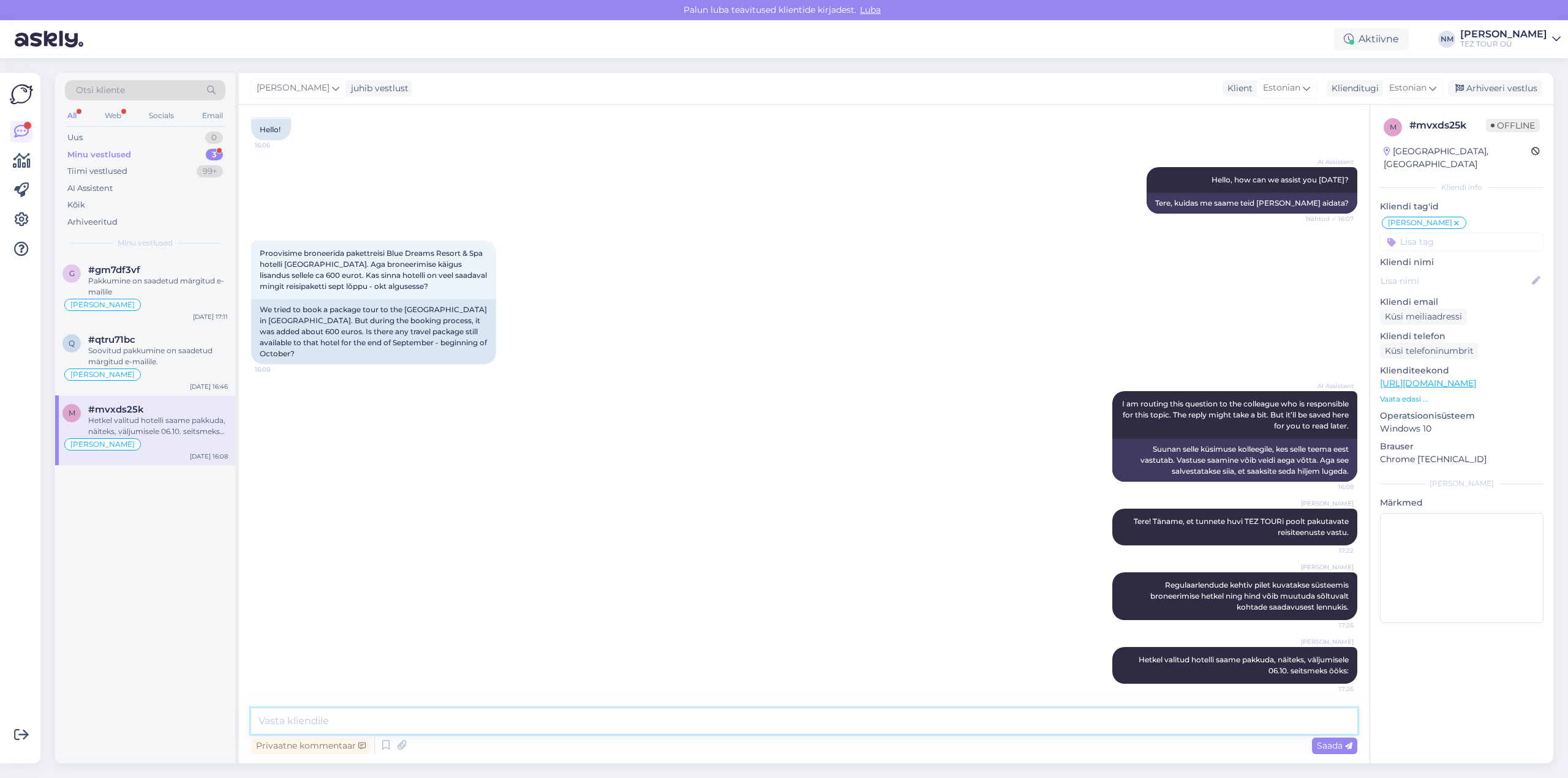
paste textarea "P"
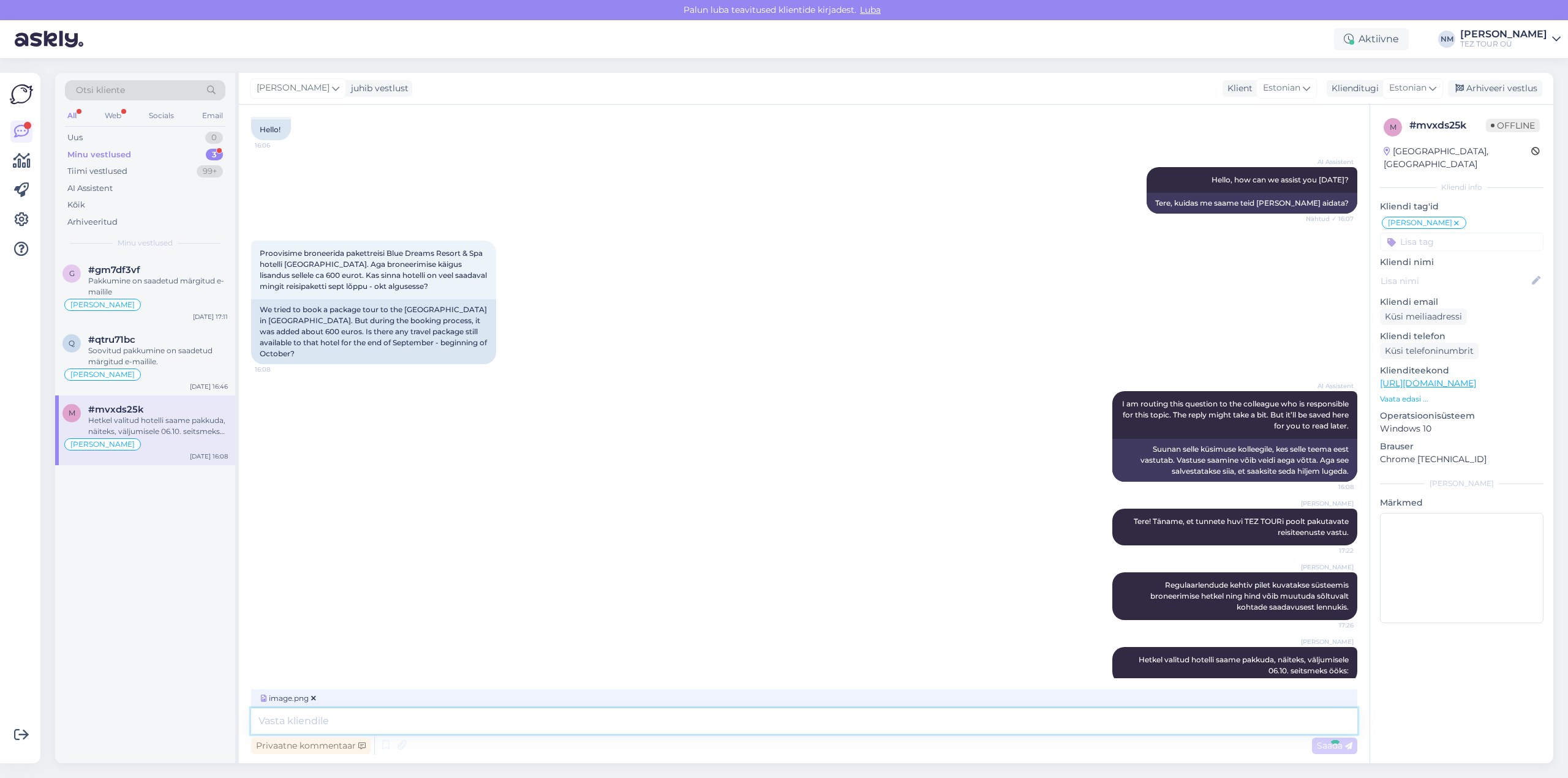
scroll to position [166, 0]
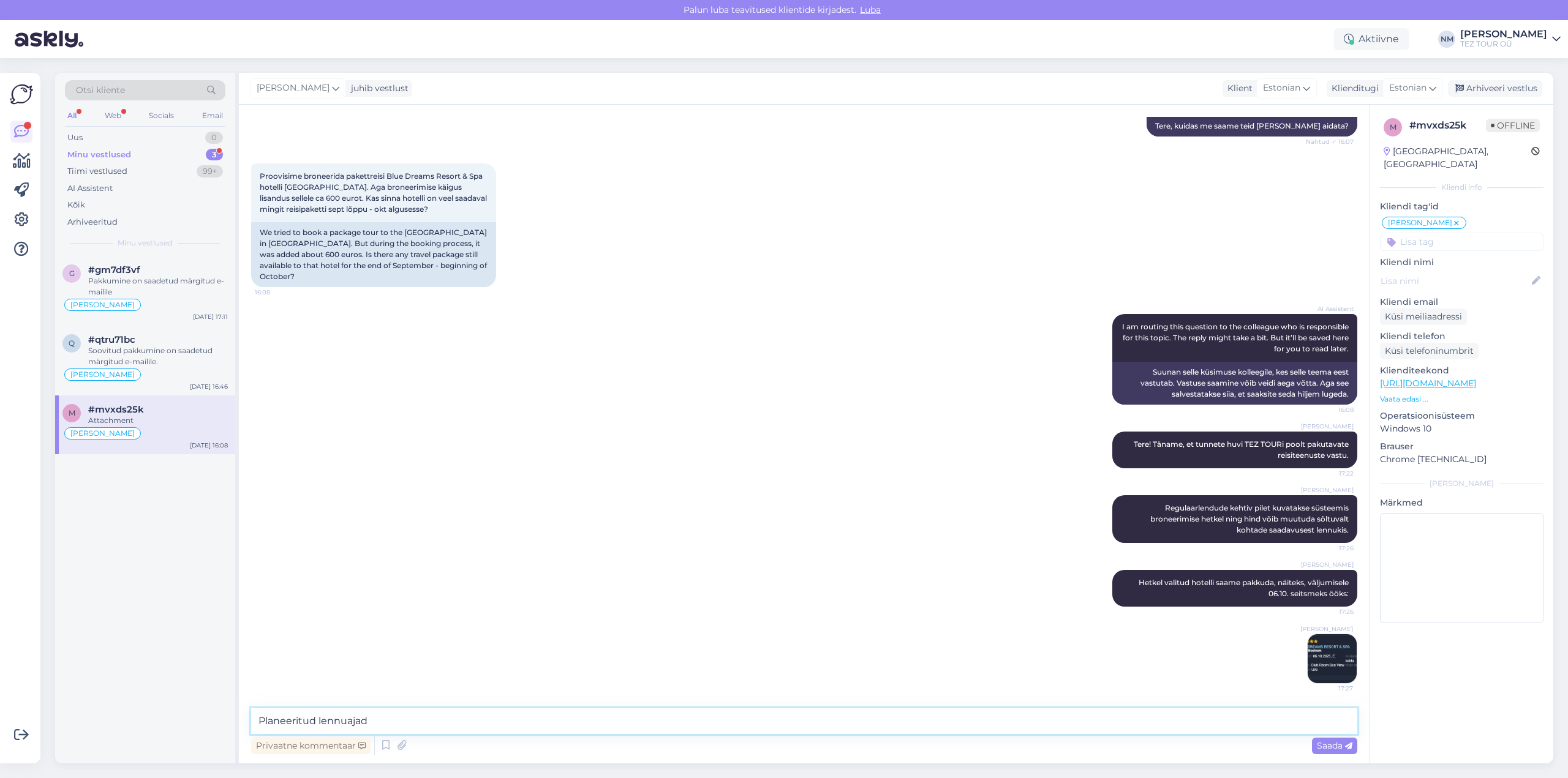
type textarea "Planeeritud lennuajad:"
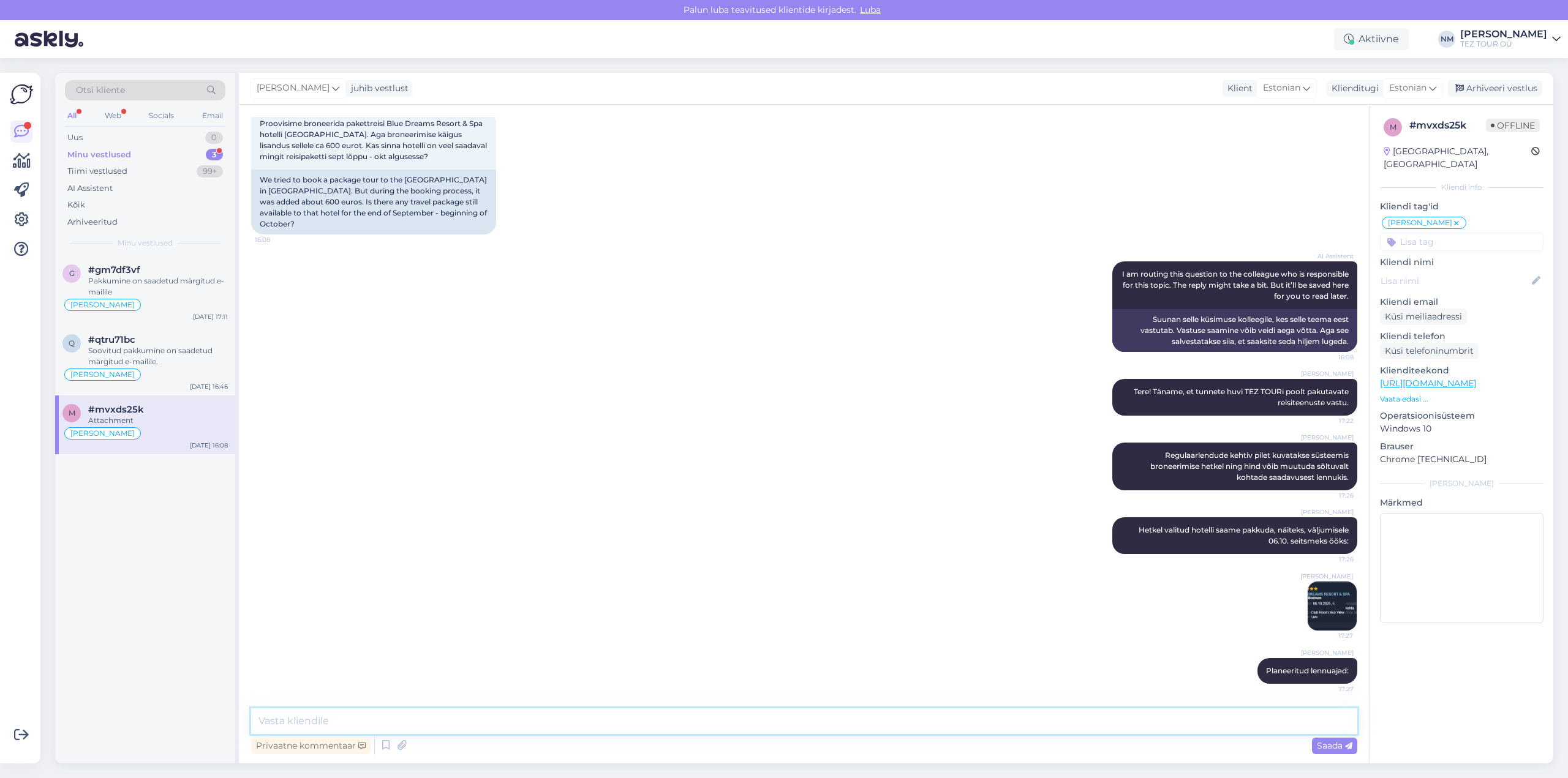
scroll to position [295, 0]
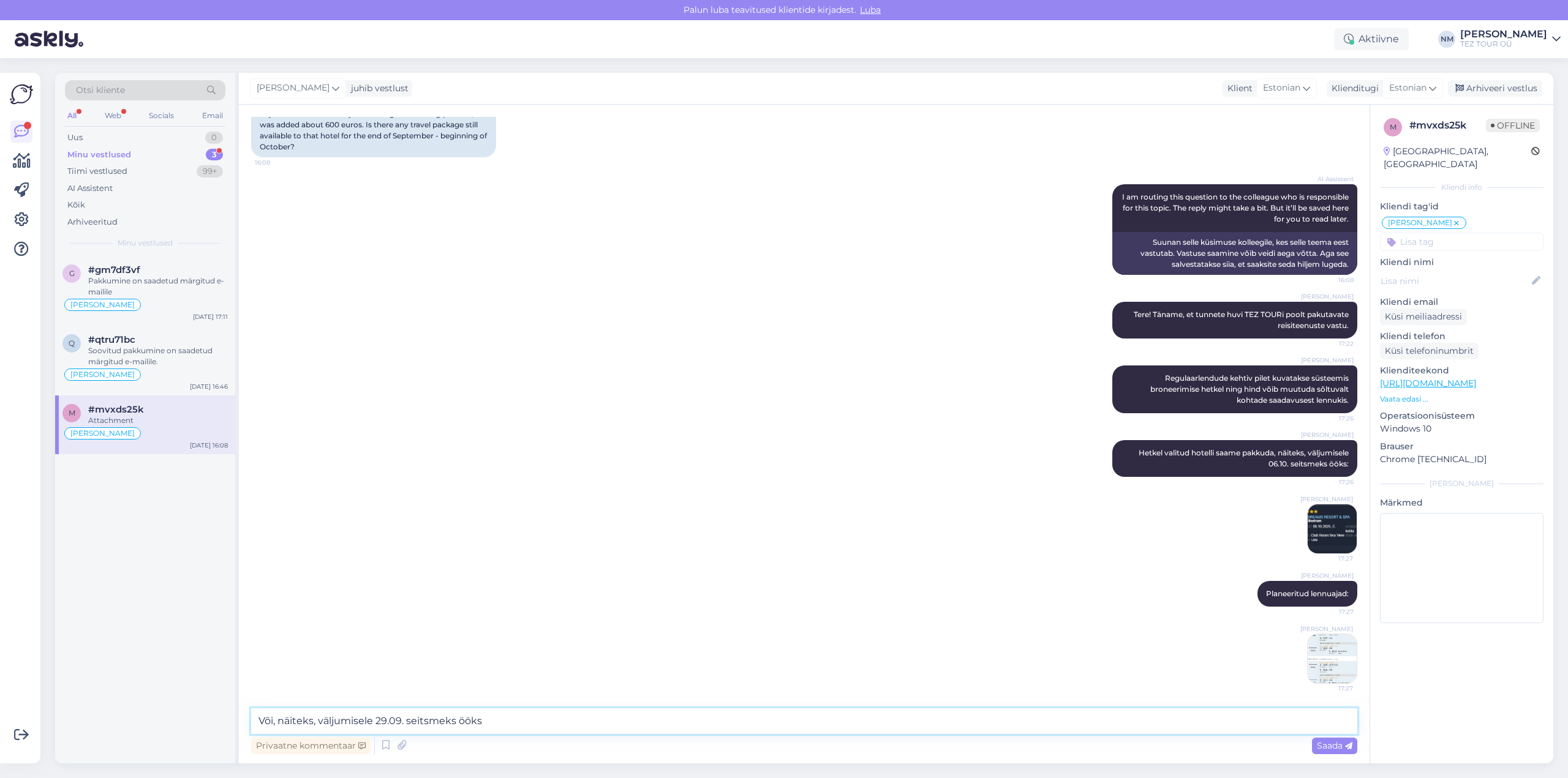
type textarea "Või, näiteks, väljumisele 29.09. seitsmeks ööks:"
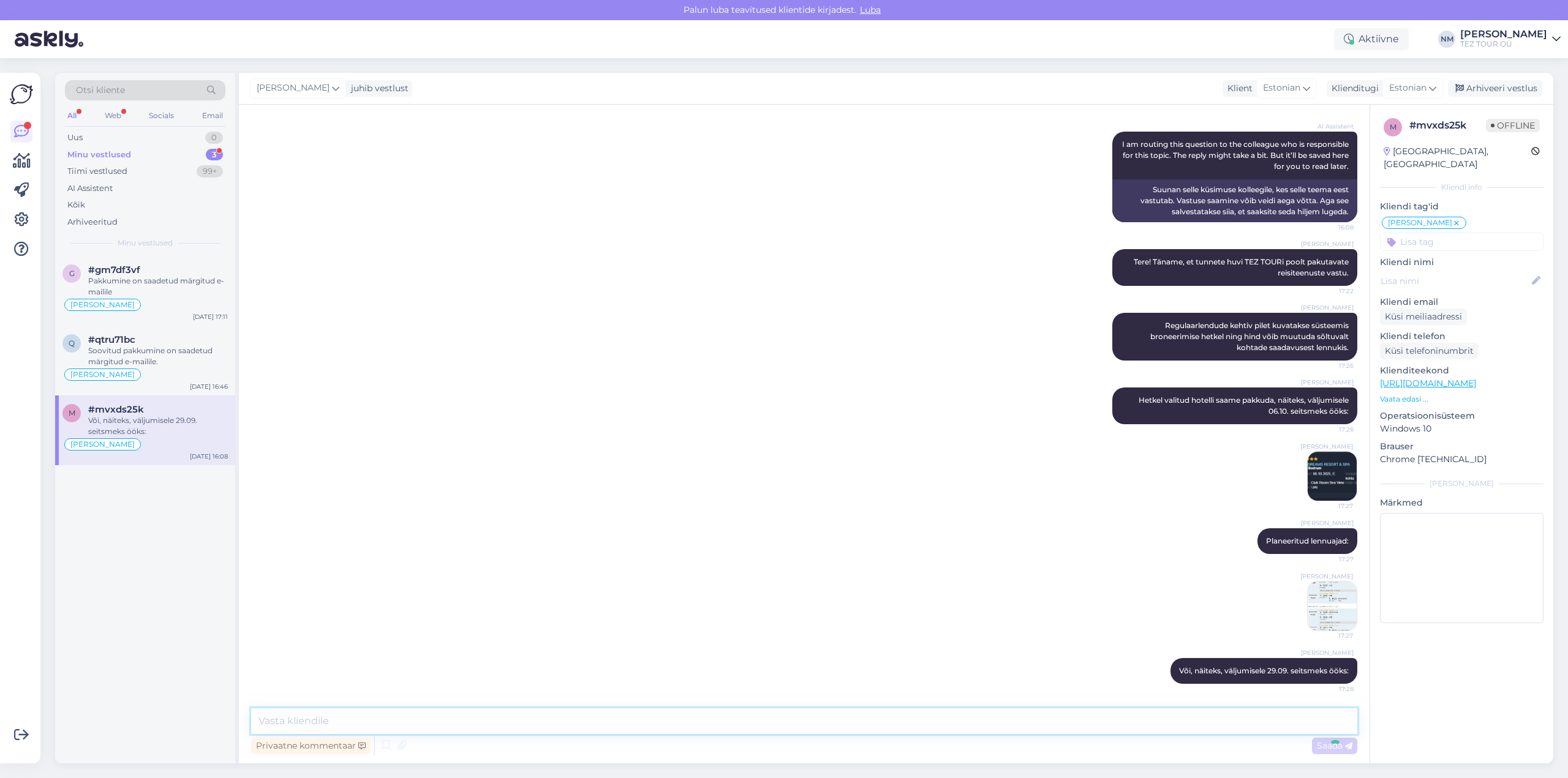
paste textarea
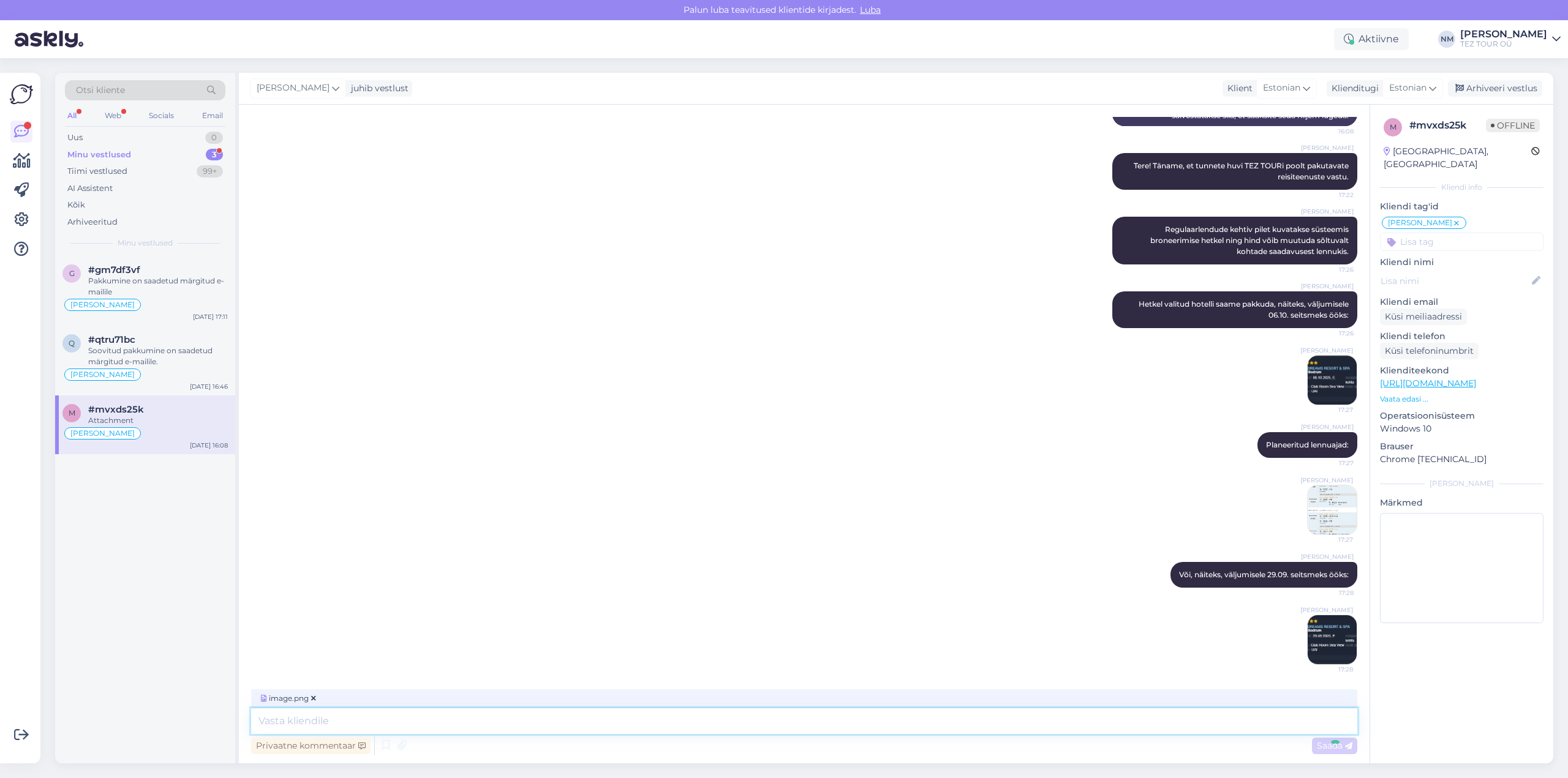
scroll to position [502, 0]
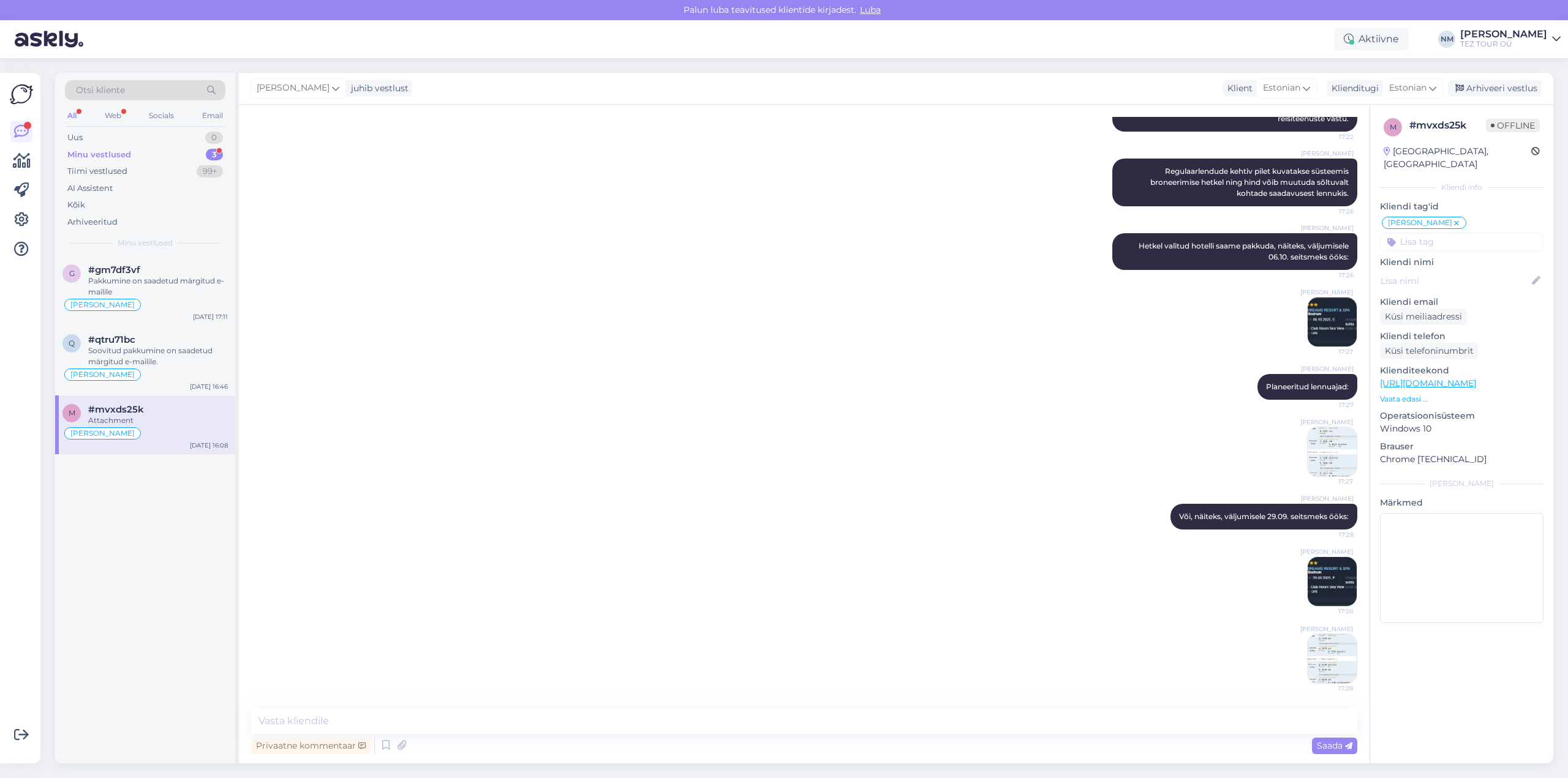
click at [214, 153] on div "3" at bounding box center [214, 154] width 17 height 12
